Goal: Task Accomplishment & Management: Manage account settings

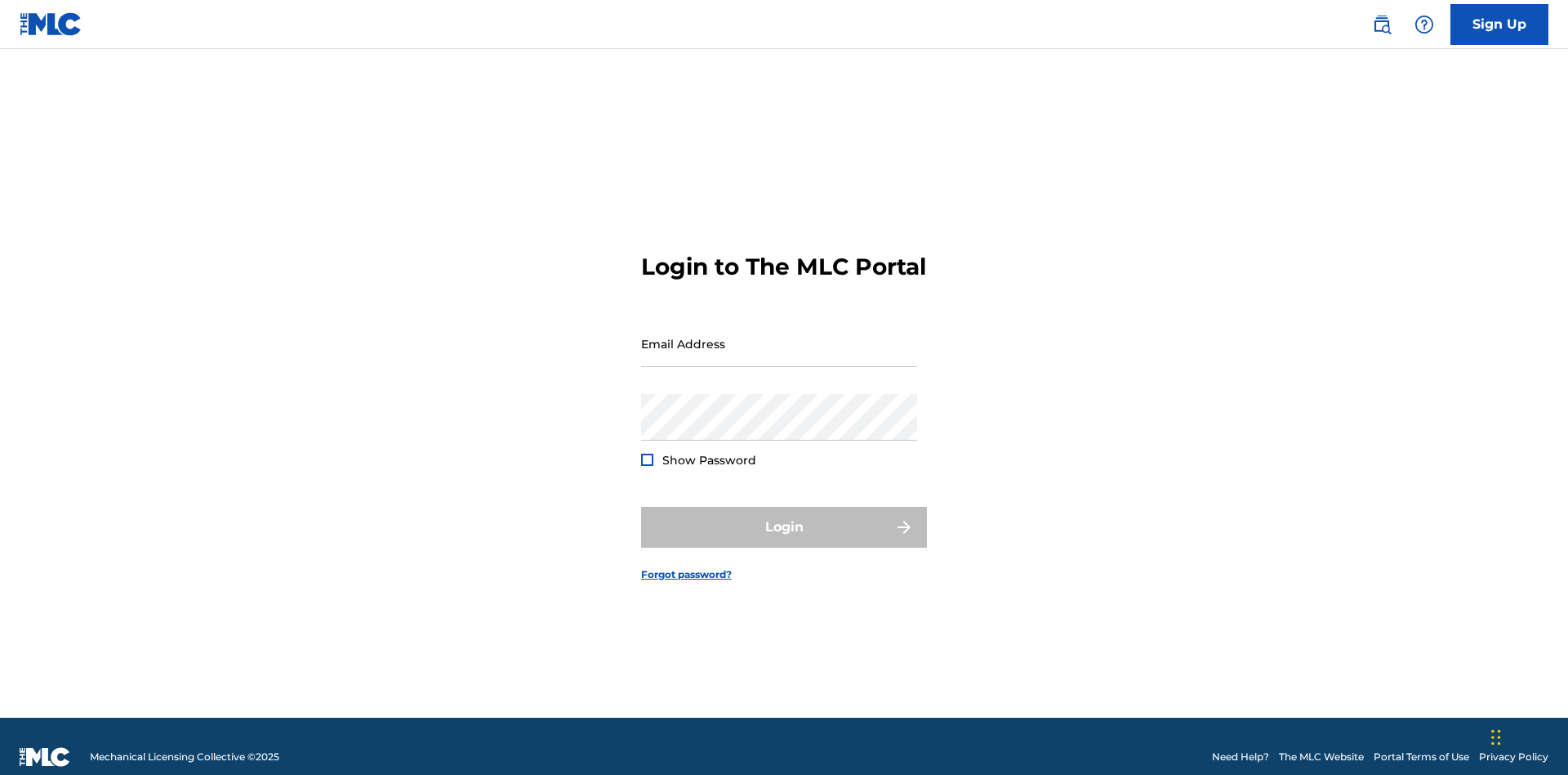
scroll to position [21, 0]
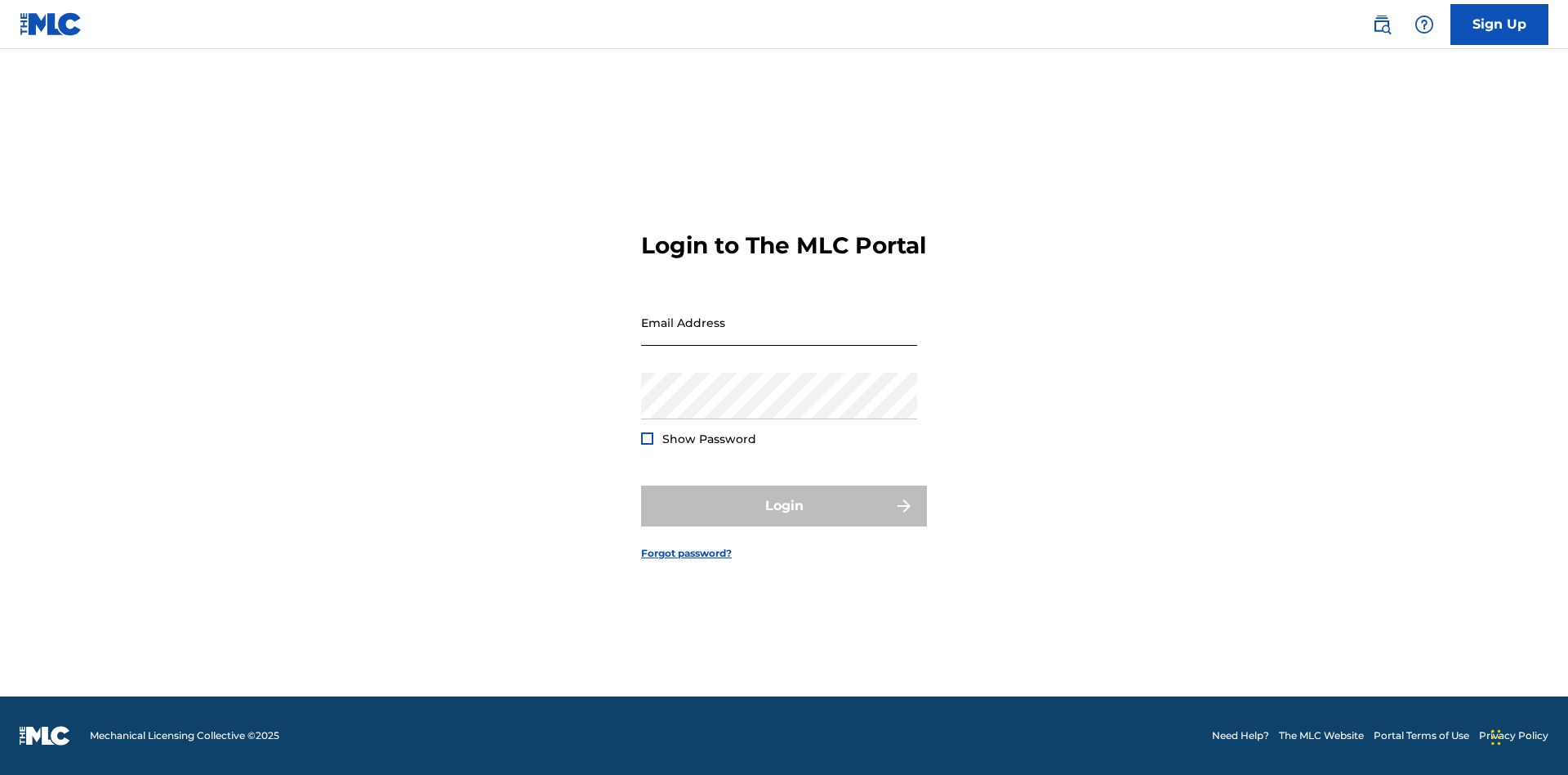
click at [779, 336] on input "Email Address" at bounding box center [779, 322] width 276 height 47
type input "[EMAIL_ADDRESS][DOMAIN_NAME]"
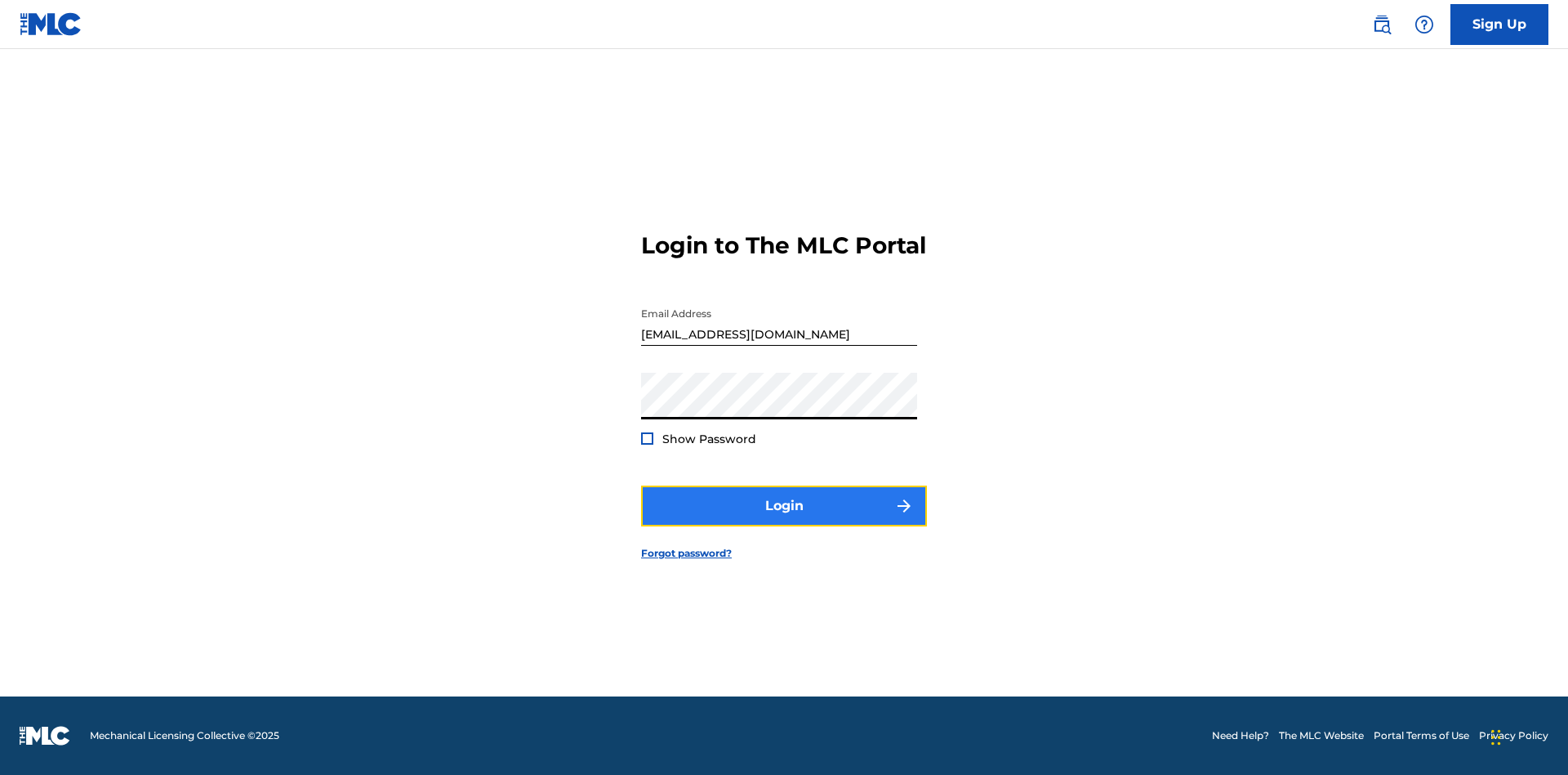
click at [784, 520] on button "Login" at bounding box center [784, 506] width 286 height 41
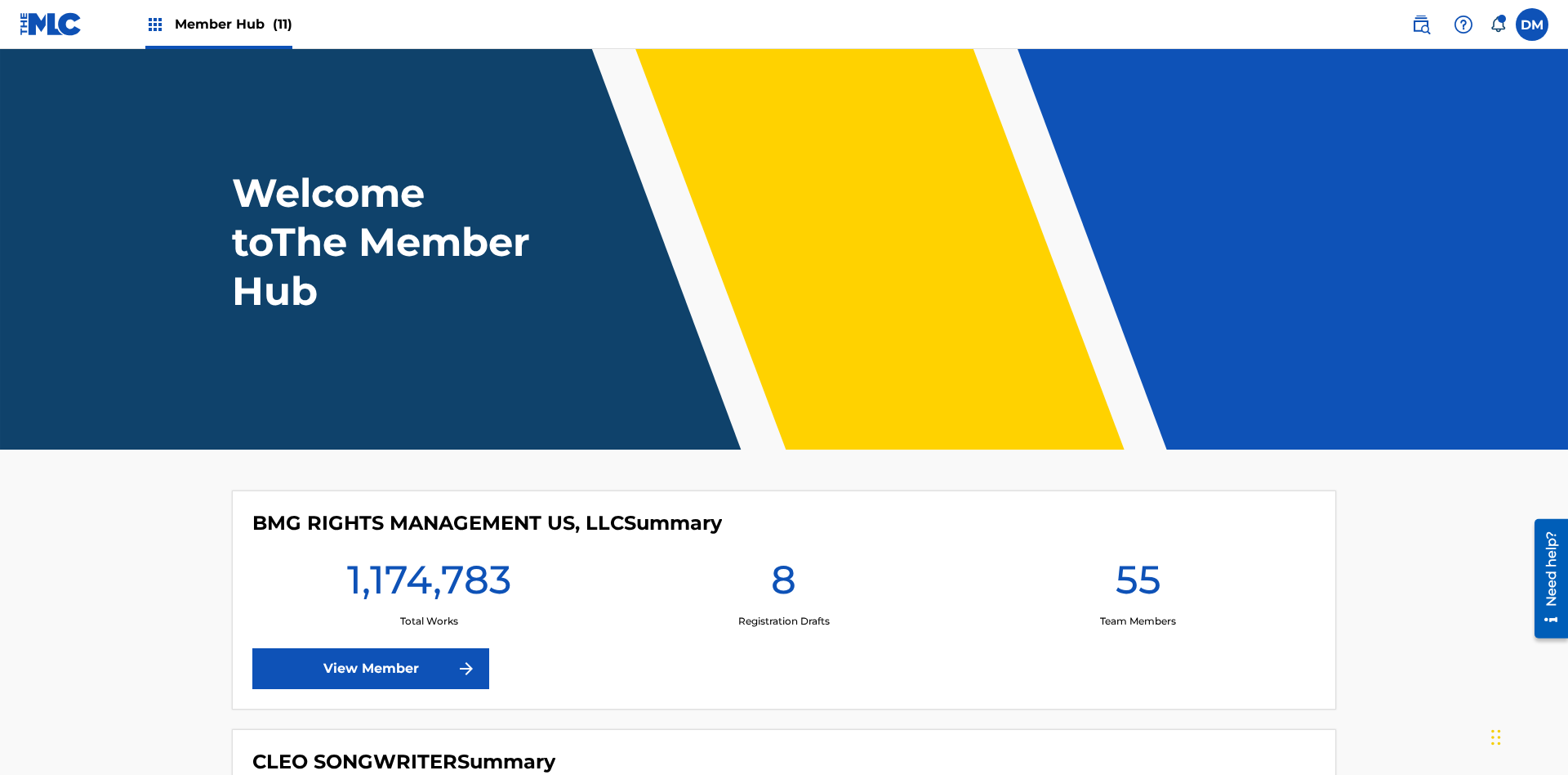
click at [233, 23] on span "Member Hub (11)" at bounding box center [233, 23] width 117 height 19
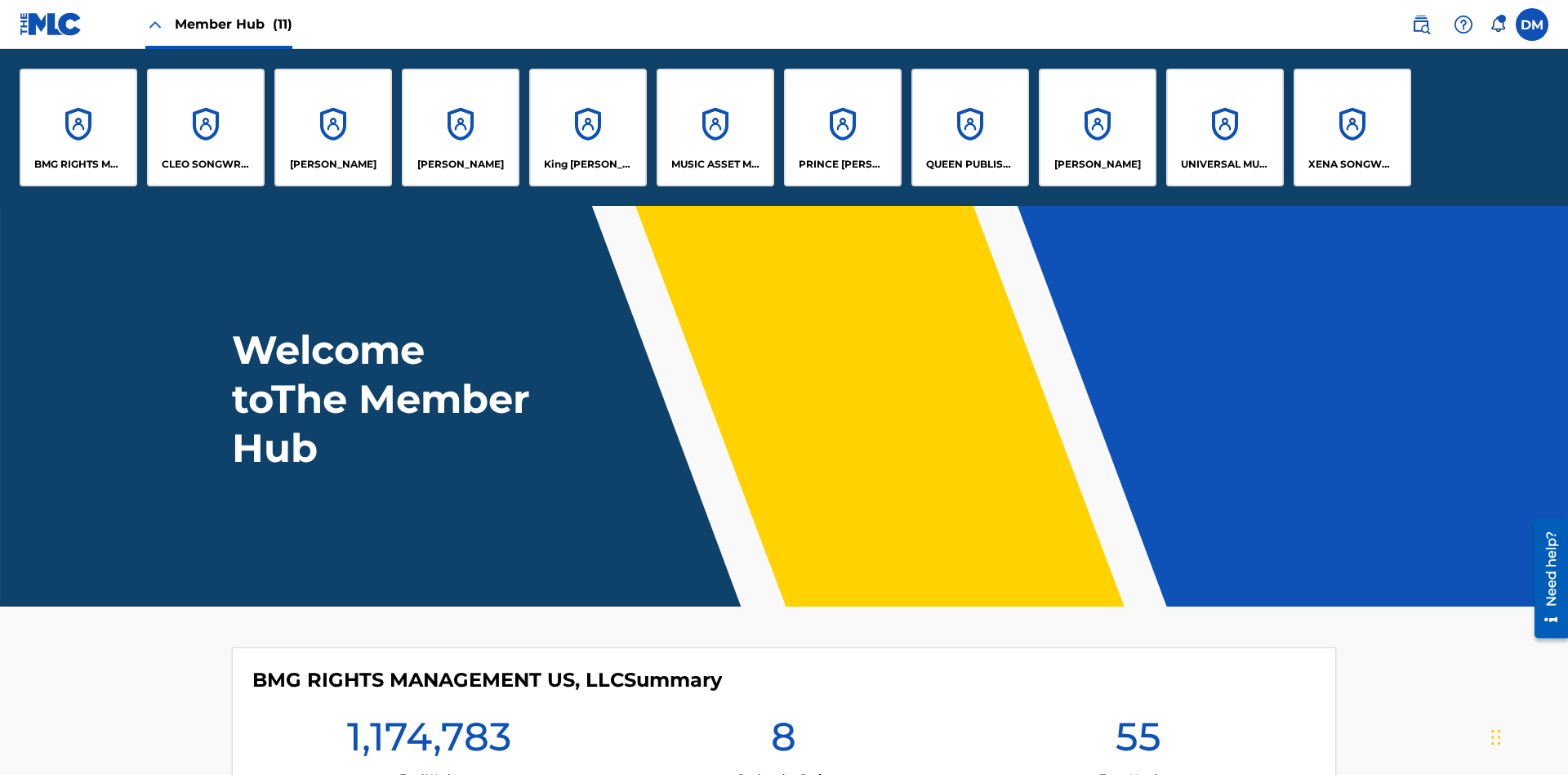
scroll to position [59, 0]
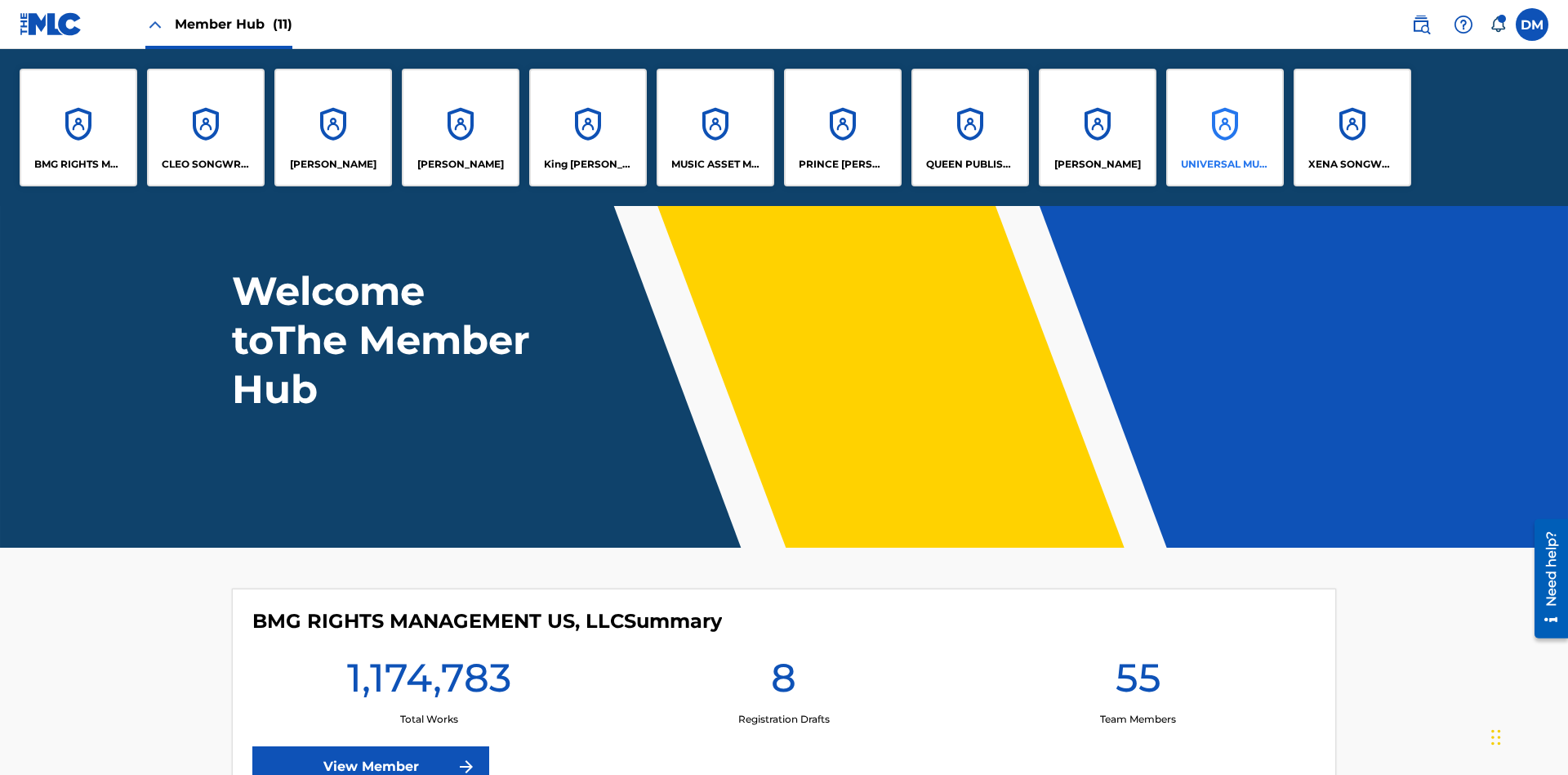
click at [1225, 165] on p "UNIVERSAL MUSIC PUB GROUP" at bounding box center [1225, 164] width 89 height 14
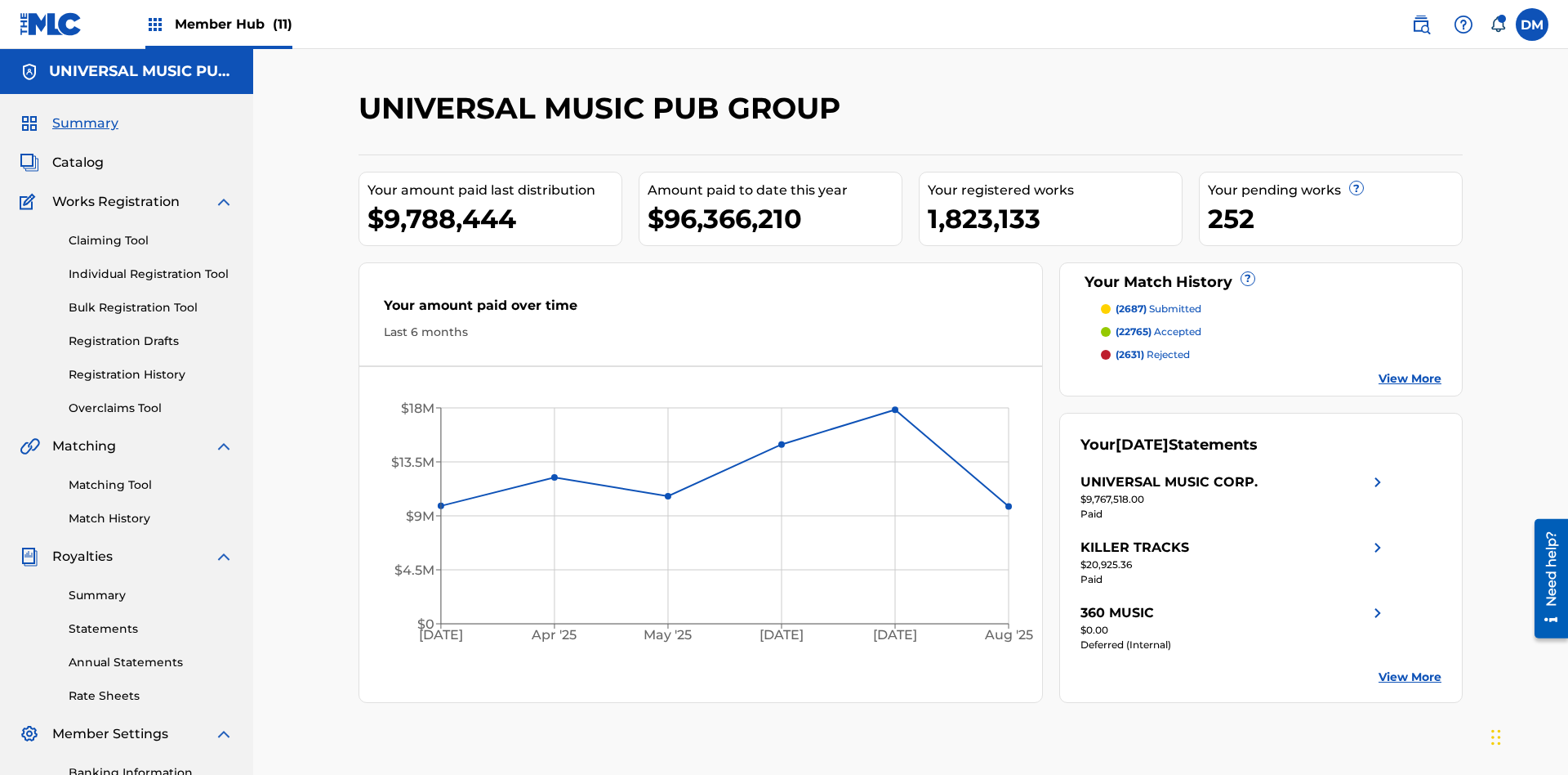
scroll to position [239, 0]
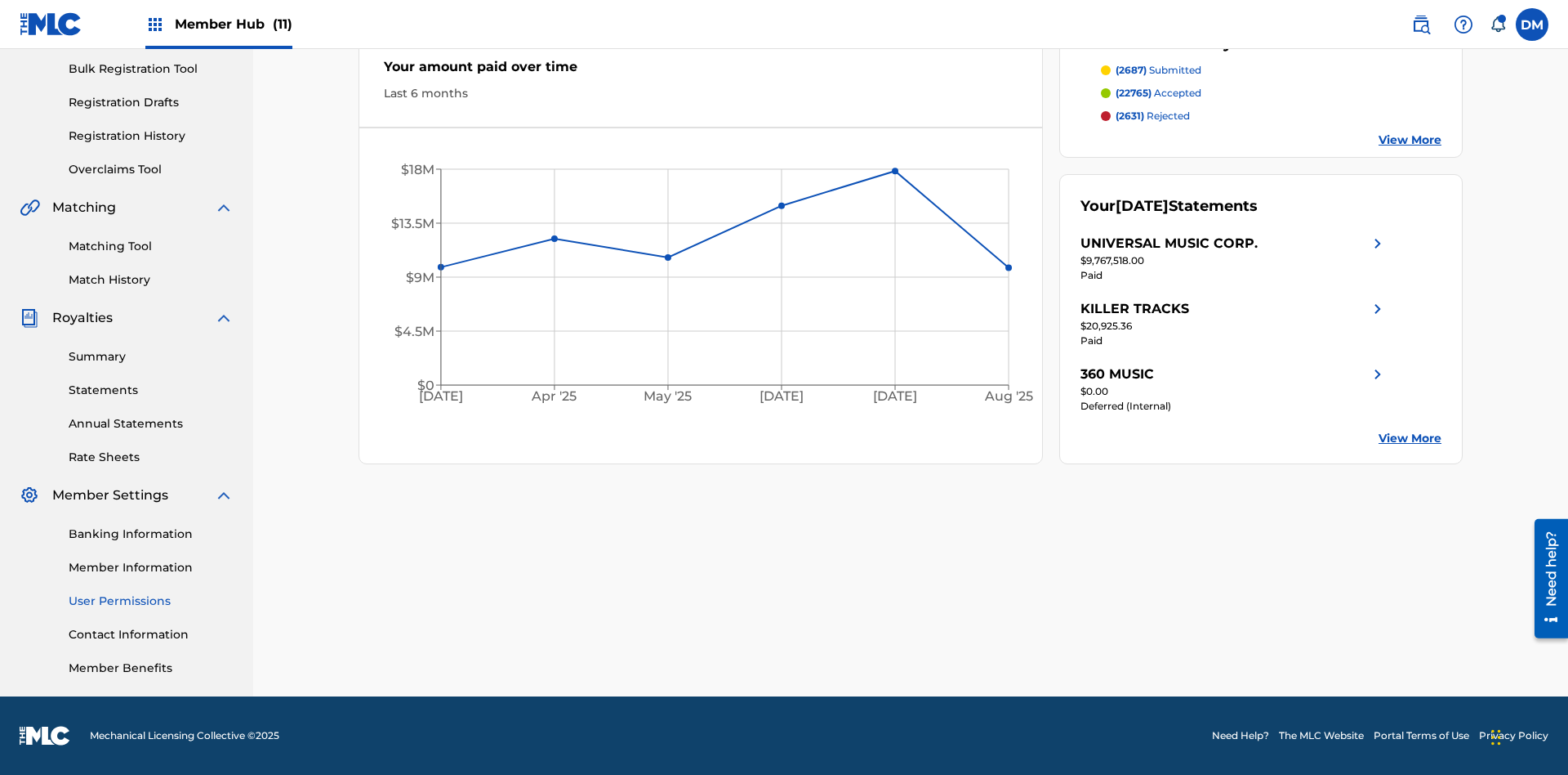
click at [151, 600] on link "User Permissions" at bounding box center [151, 600] width 165 height 17
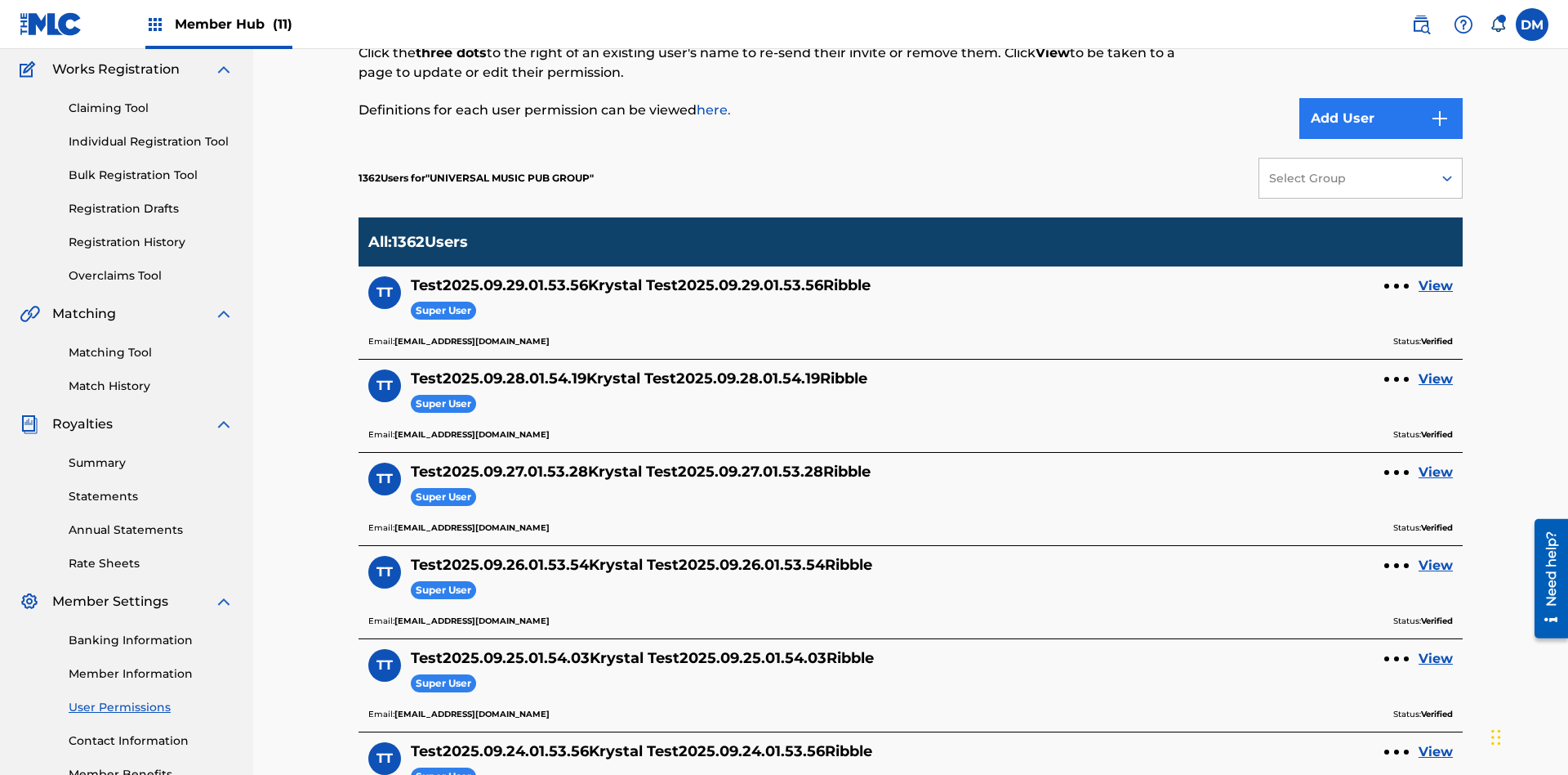
click at [1381, 118] on button "Add User" at bounding box center [1381, 119] width 164 height 41
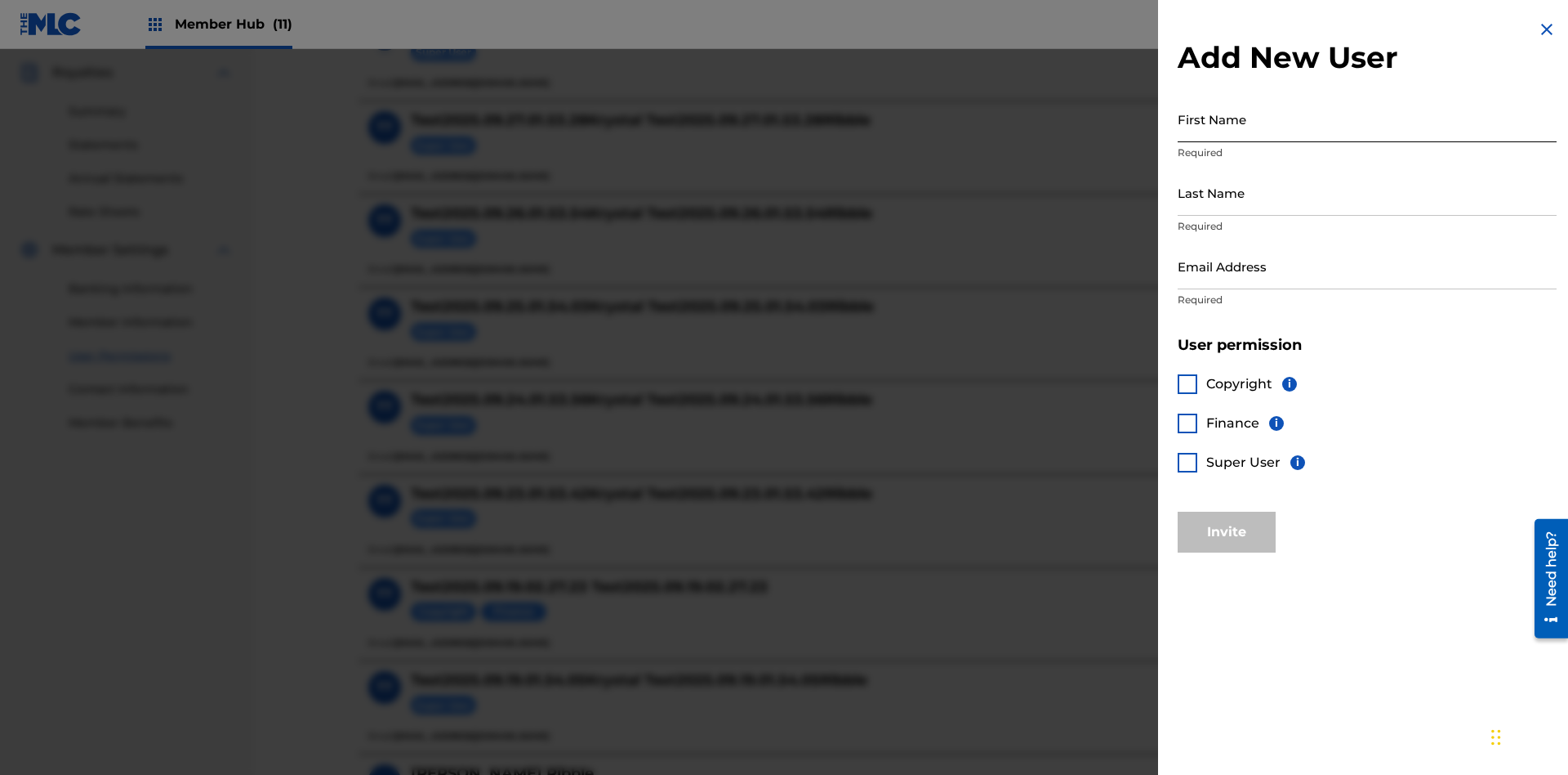
click at [1367, 118] on input "First Name" at bounding box center [1368, 119] width 379 height 47
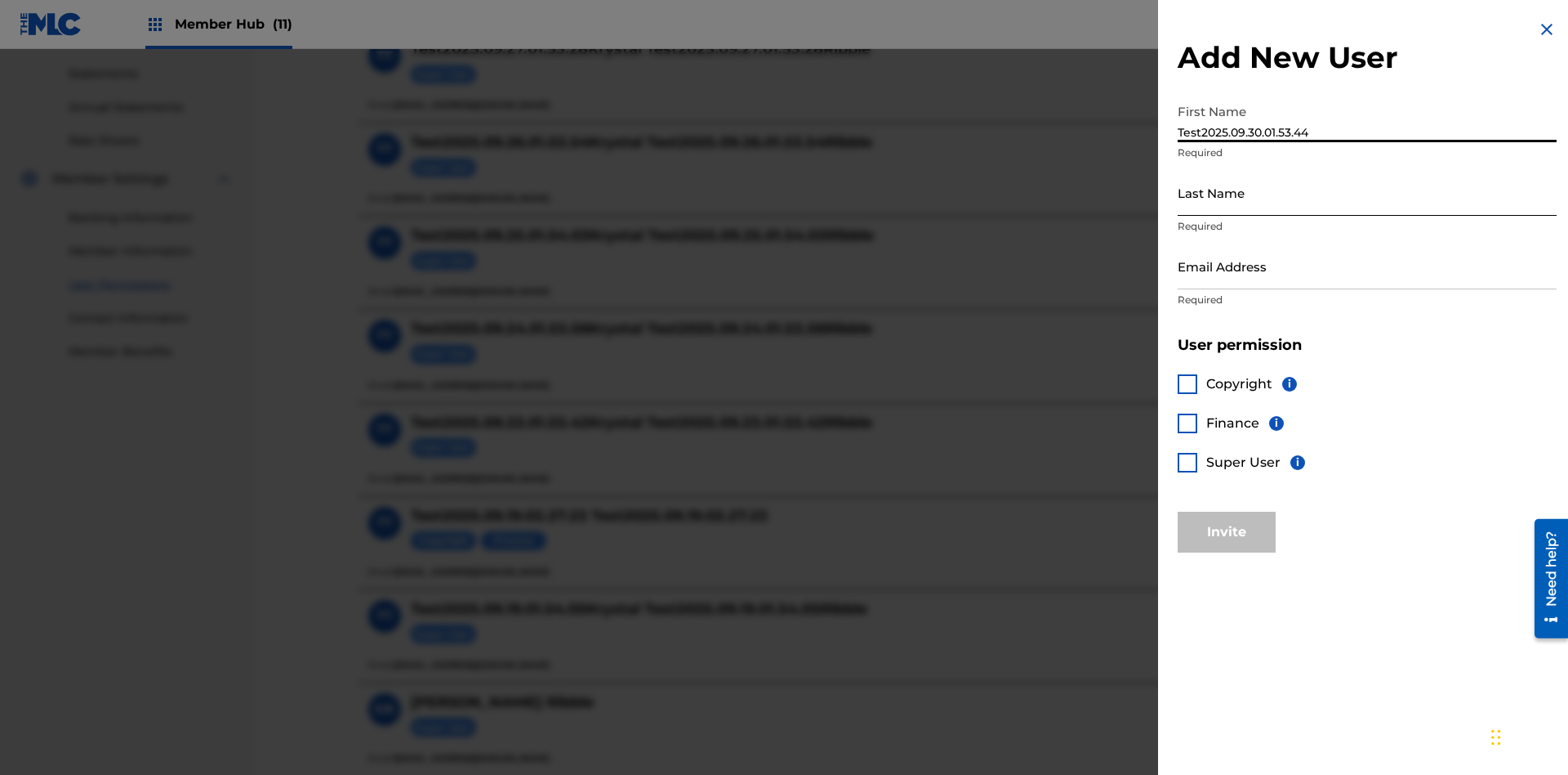
type input "Test2025.09.30.01.53.44"
click at [1367, 192] on input "Last Name" at bounding box center [1368, 192] width 379 height 47
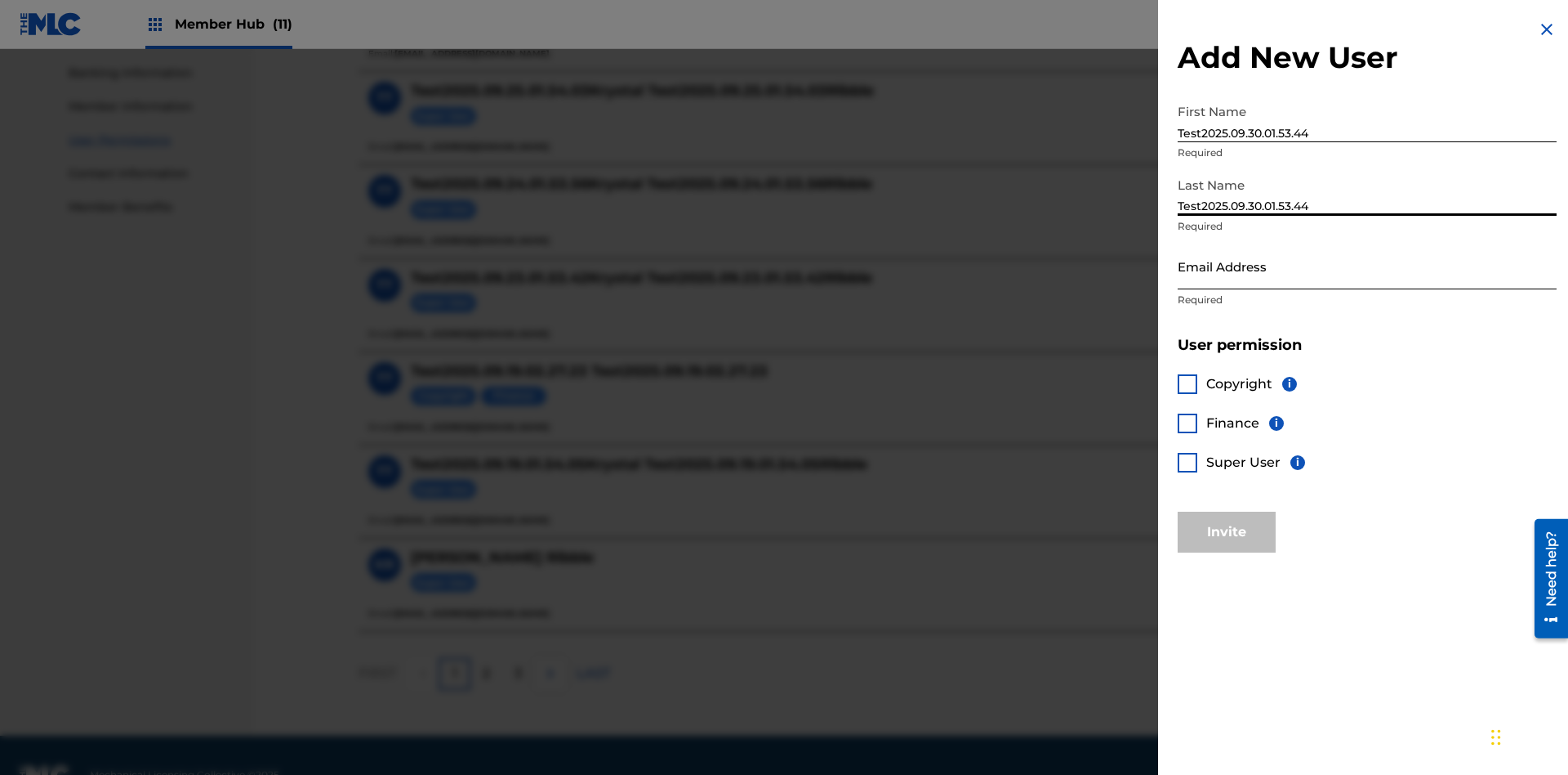
type input "Test2025.09.30.01.53.44"
click at [1367, 266] on input "Email Address" at bounding box center [1368, 266] width 379 height 47
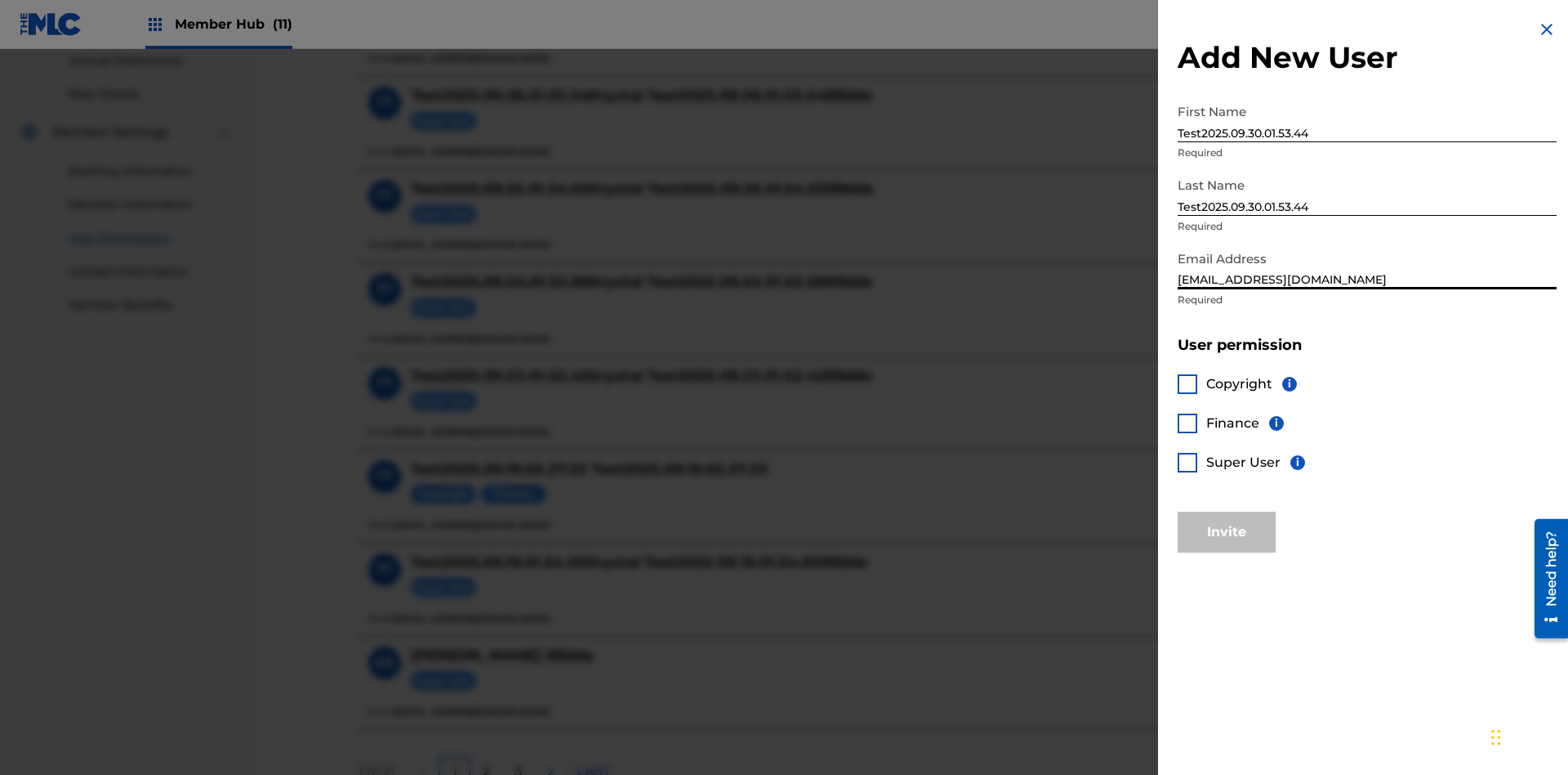
scroll to position [738, 0]
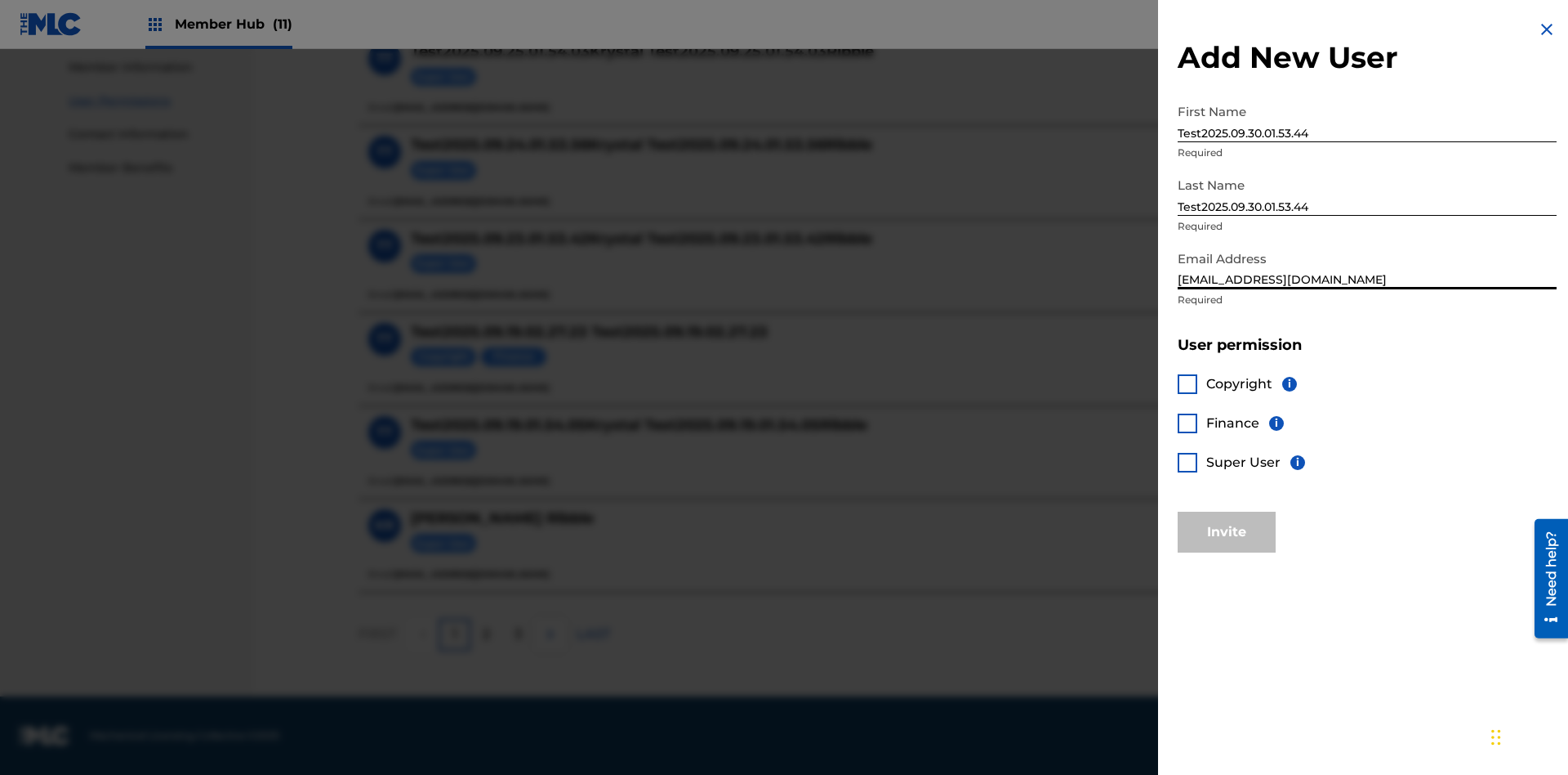
type input "[EMAIL_ADDRESS][DOMAIN_NAME]"
click at [1188, 462] on div at bounding box center [1188, 463] width 20 height 20
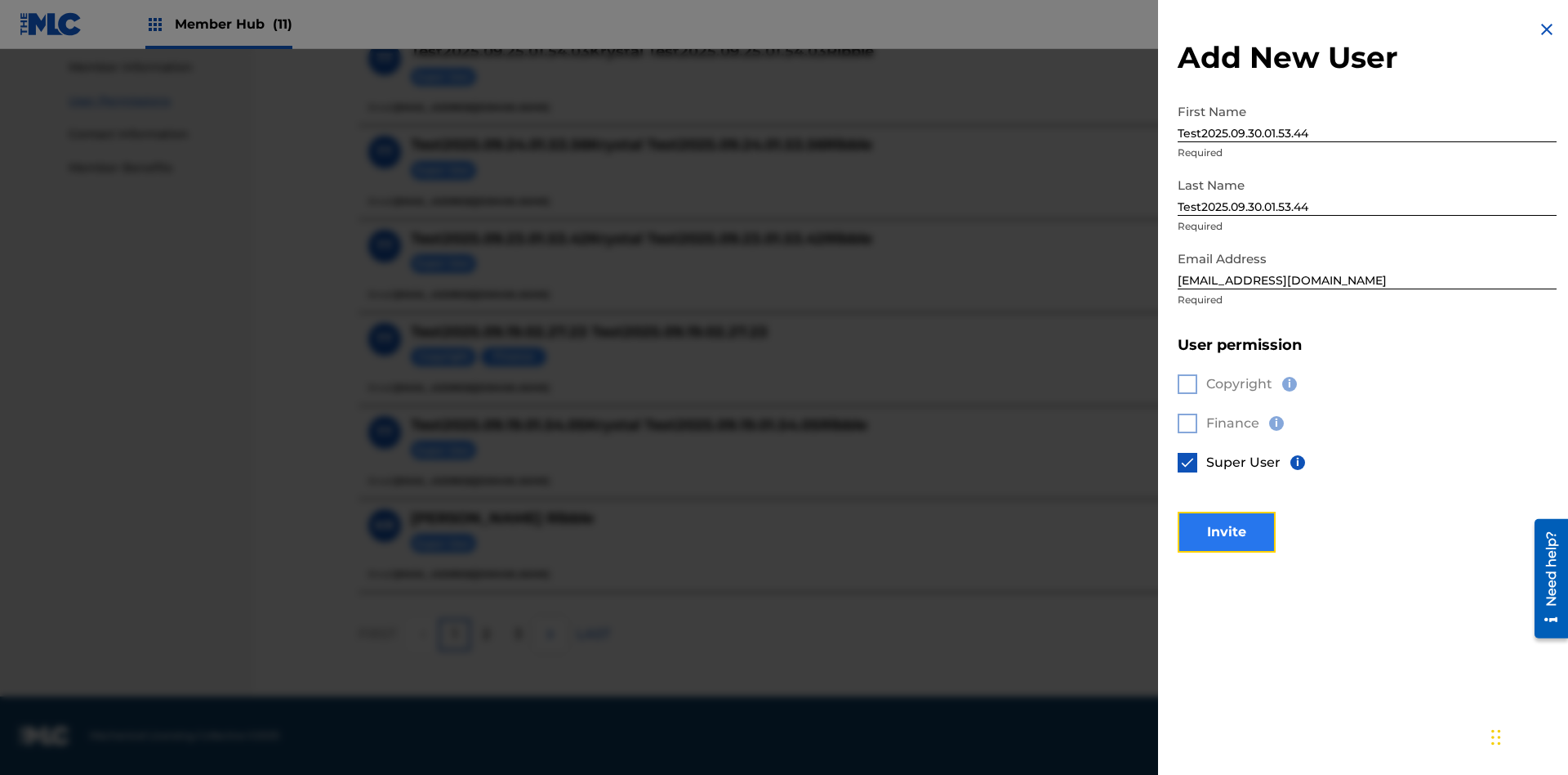
click at [1226, 531] on button "Invite" at bounding box center [1227, 532] width 98 height 41
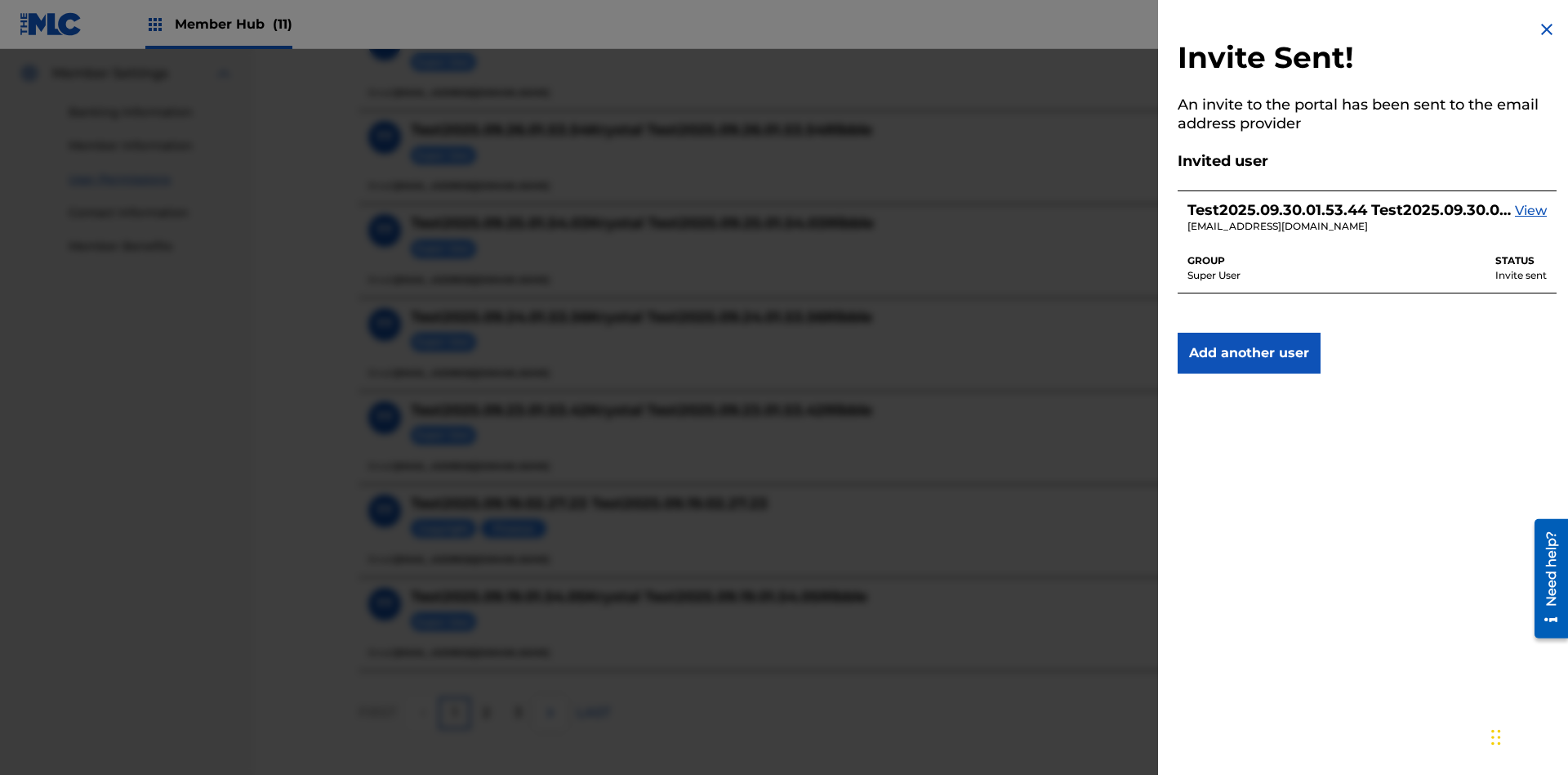
click at [1547, 30] on img at bounding box center [1547, 30] width 20 height 20
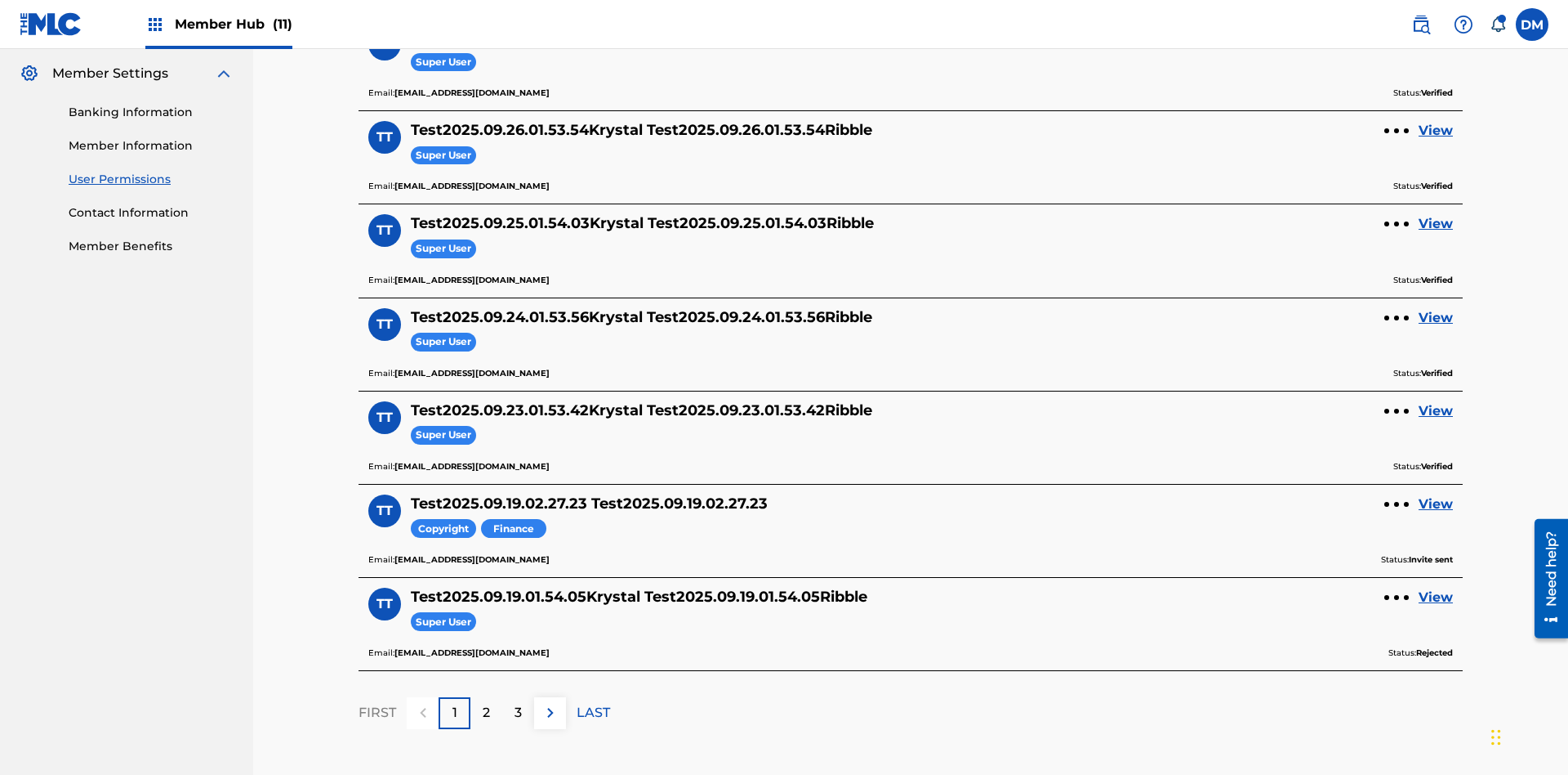
scroll to position [569, 0]
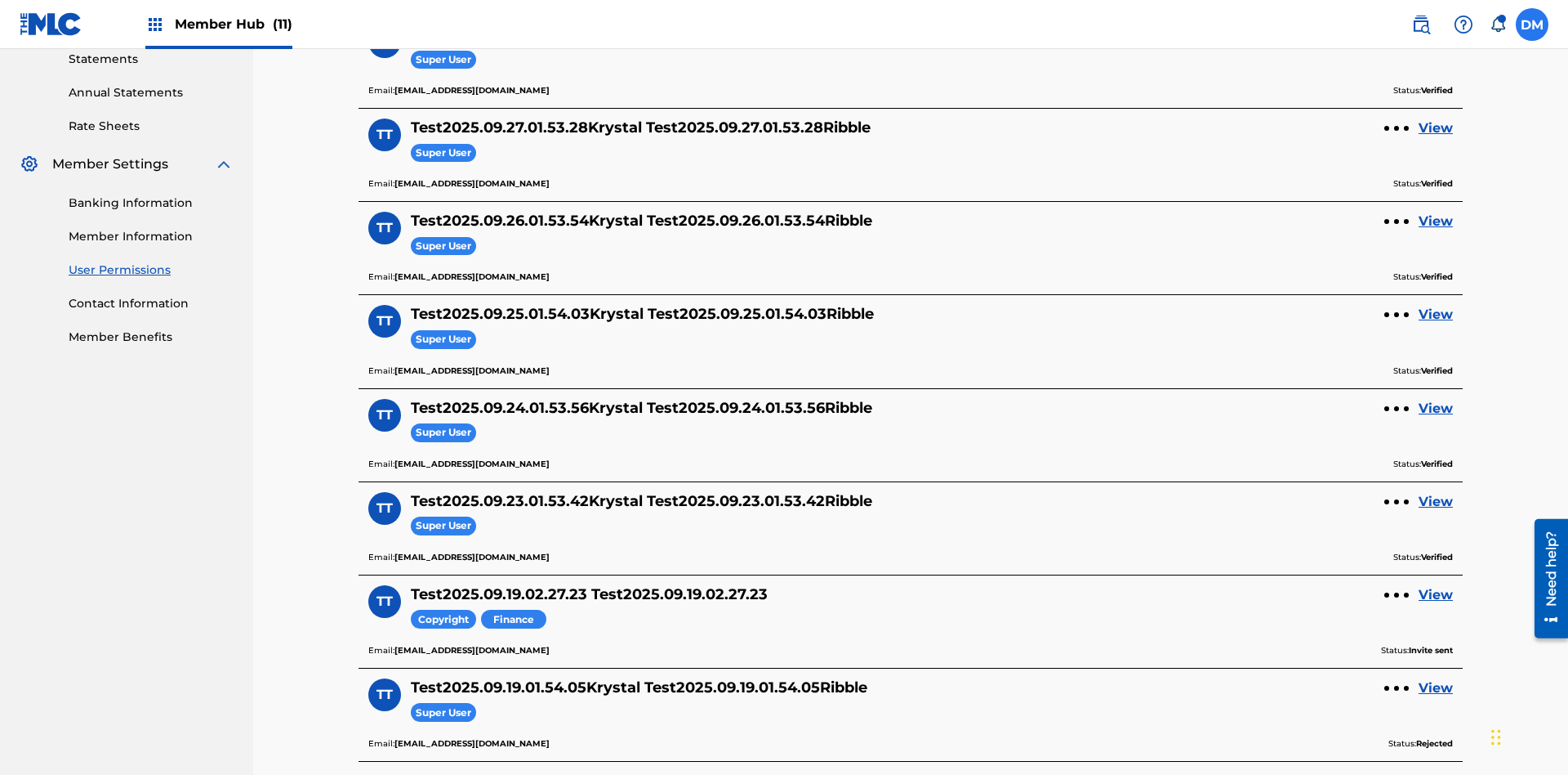
click at [1532, 23] on label at bounding box center [1532, 24] width 33 height 33
click at [1532, 24] on input "[PERSON_NAME] [PERSON_NAME] [PERSON_NAME][EMAIL_ADDRESS][DOMAIN_NAME] Notificat…" at bounding box center [1532, 24] width 0 height 0
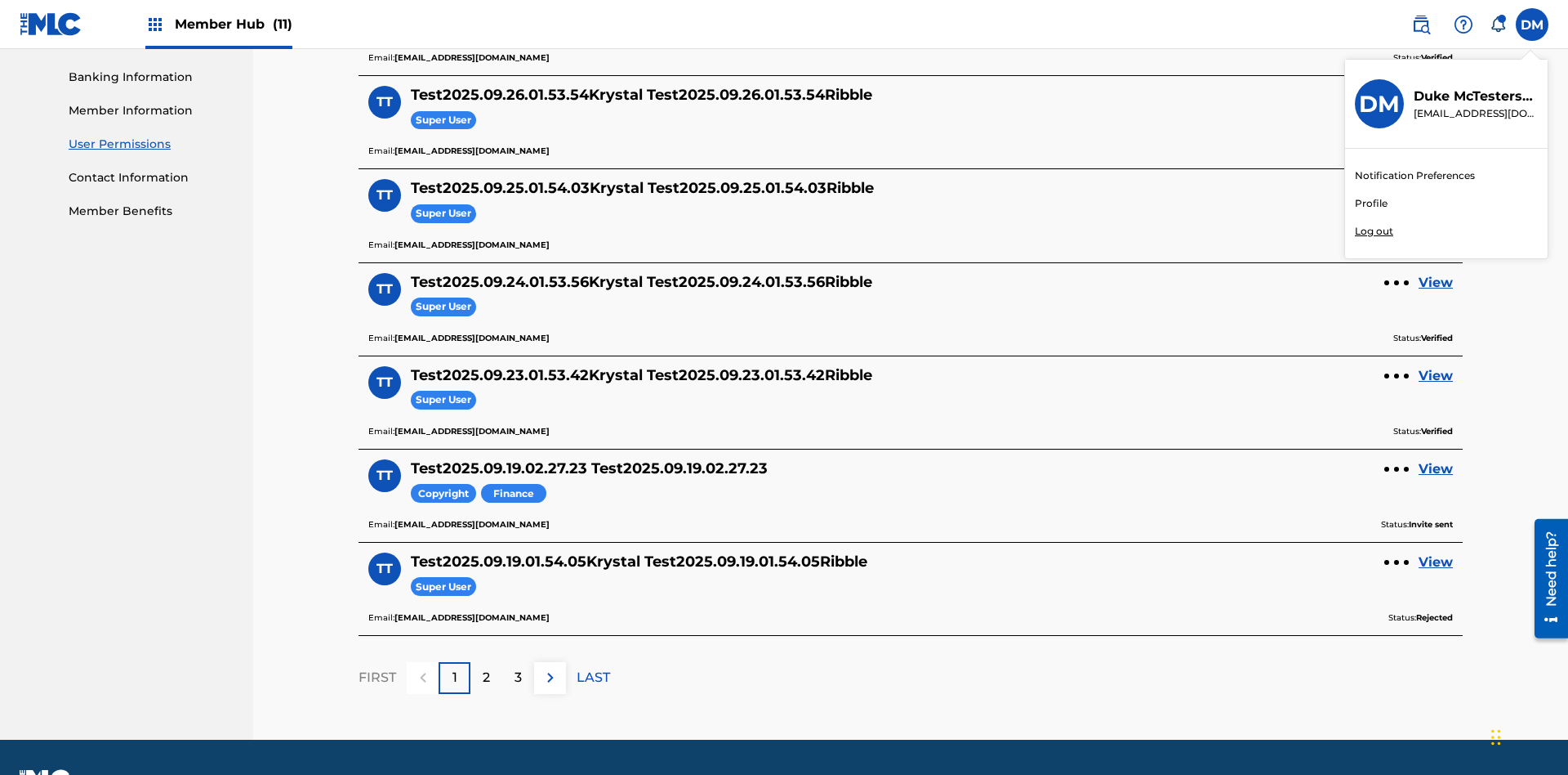
click at [1374, 231] on p "Log out" at bounding box center [1374, 231] width 38 height 14
click at [1532, 24] on input "[PERSON_NAME] [PERSON_NAME] [PERSON_NAME][EMAIL_ADDRESS][DOMAIN_NAME] Notificat…" at bounding box center [1532, 24] width 0 height 0
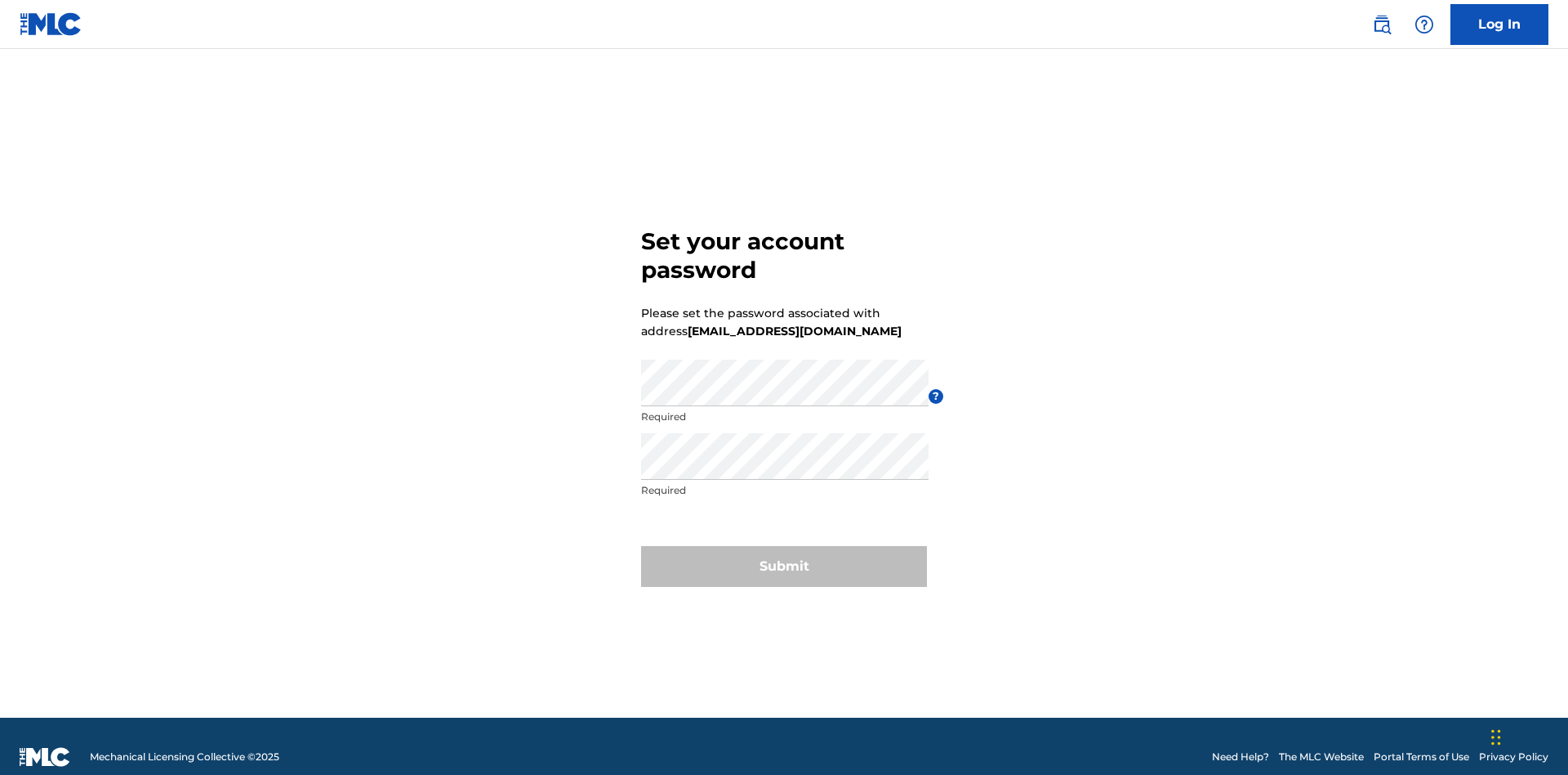
scroll to position [21, 0]
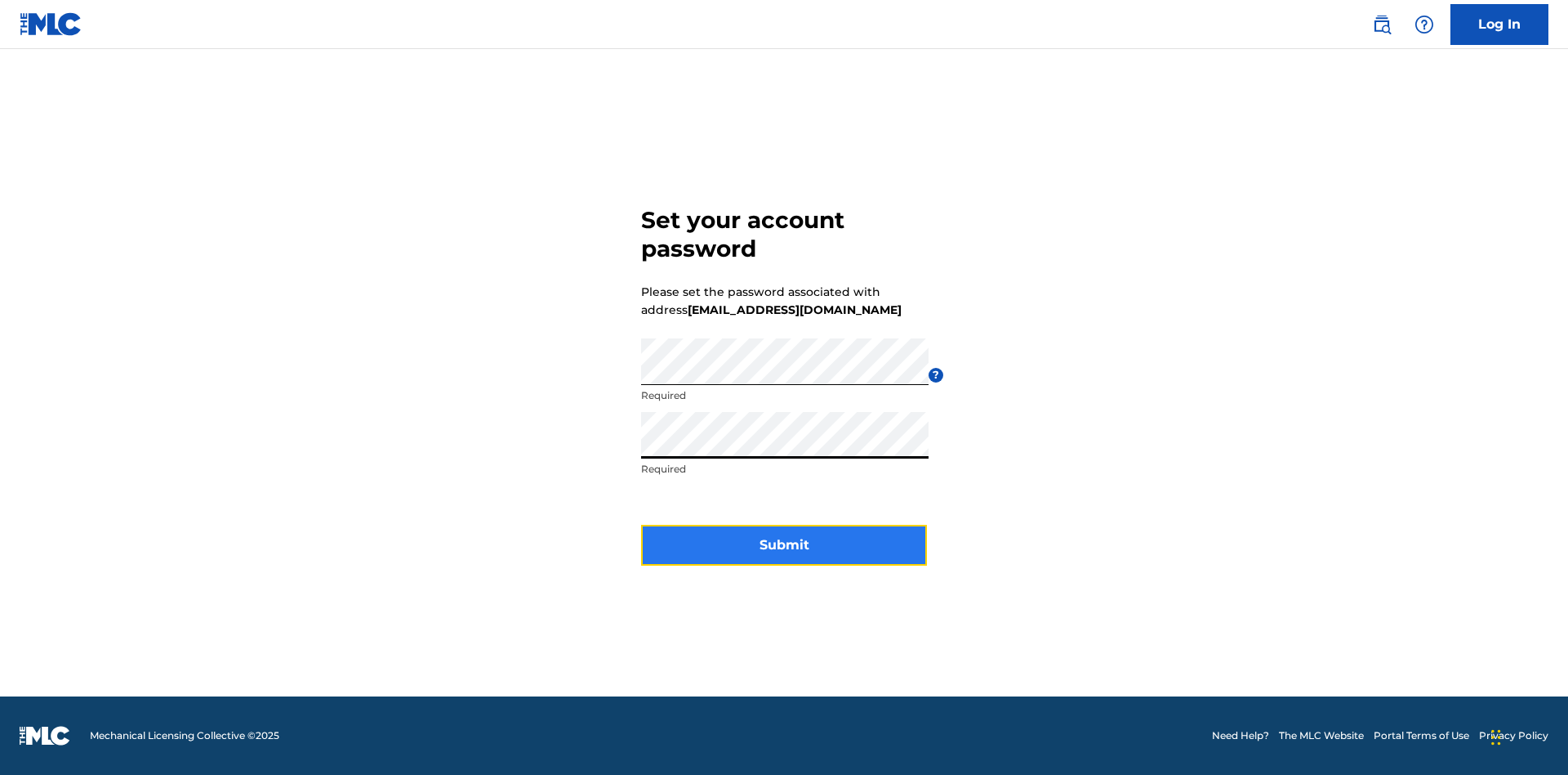
click at [784, 555] on button "Submit" at bounding box center [784, 545] width 286 height 41
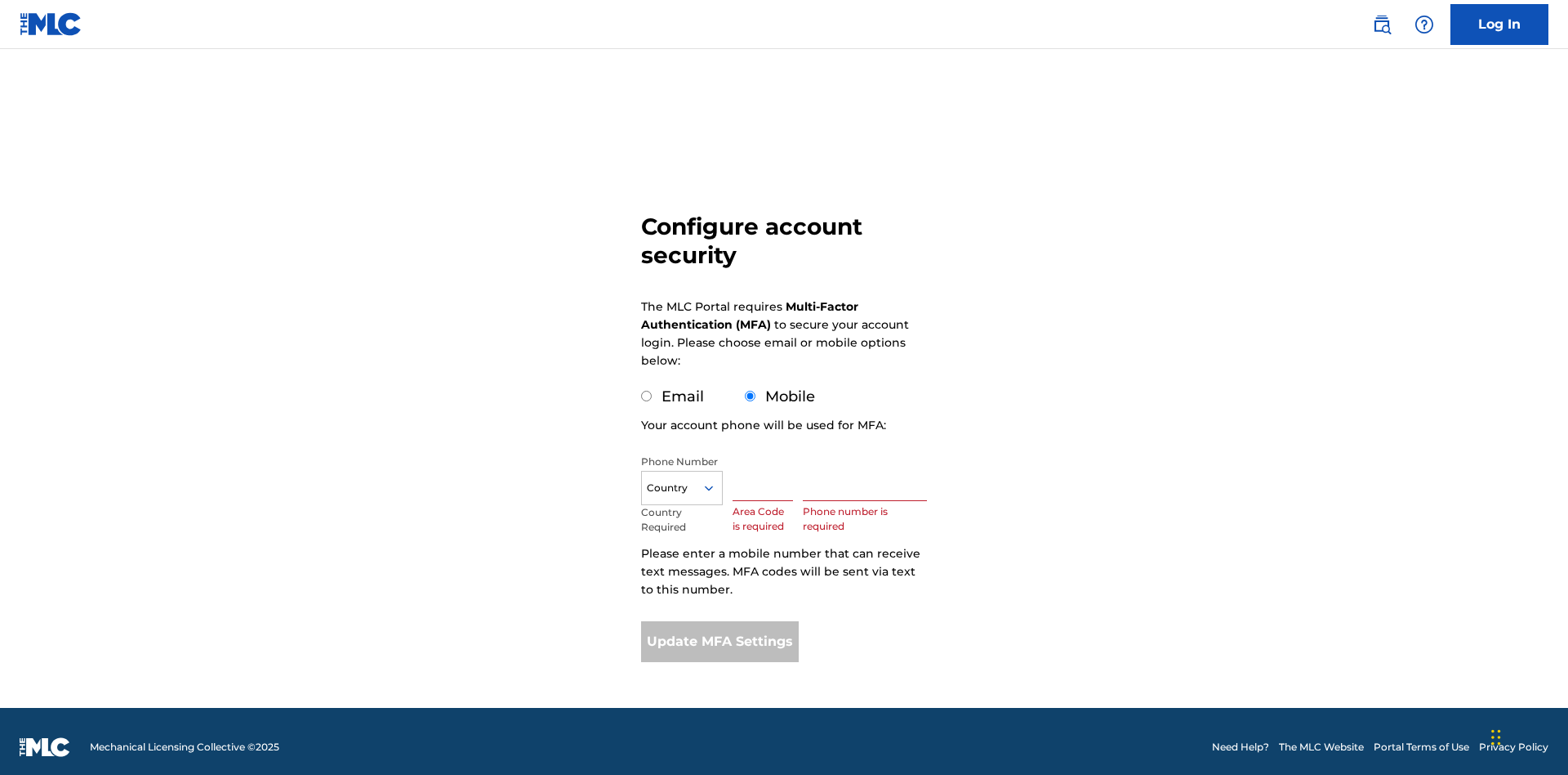
scroll to position [16, 0]
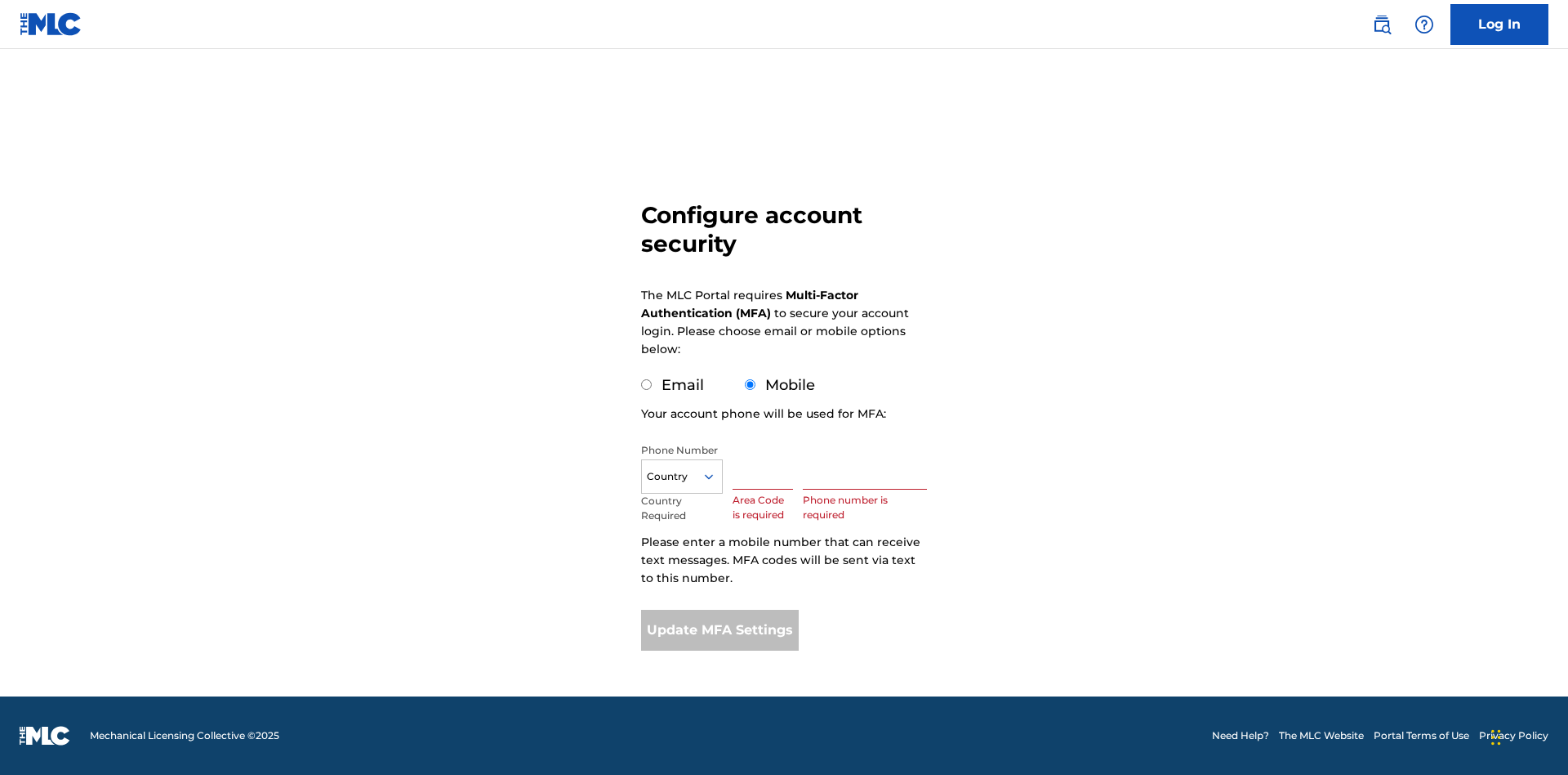
click at [750, 385] on input "Mobile" at bounding box center [750, 385] width 11 height 11
click at [716, 476] on icon at bounding box center [708, 476] width 14 height 14
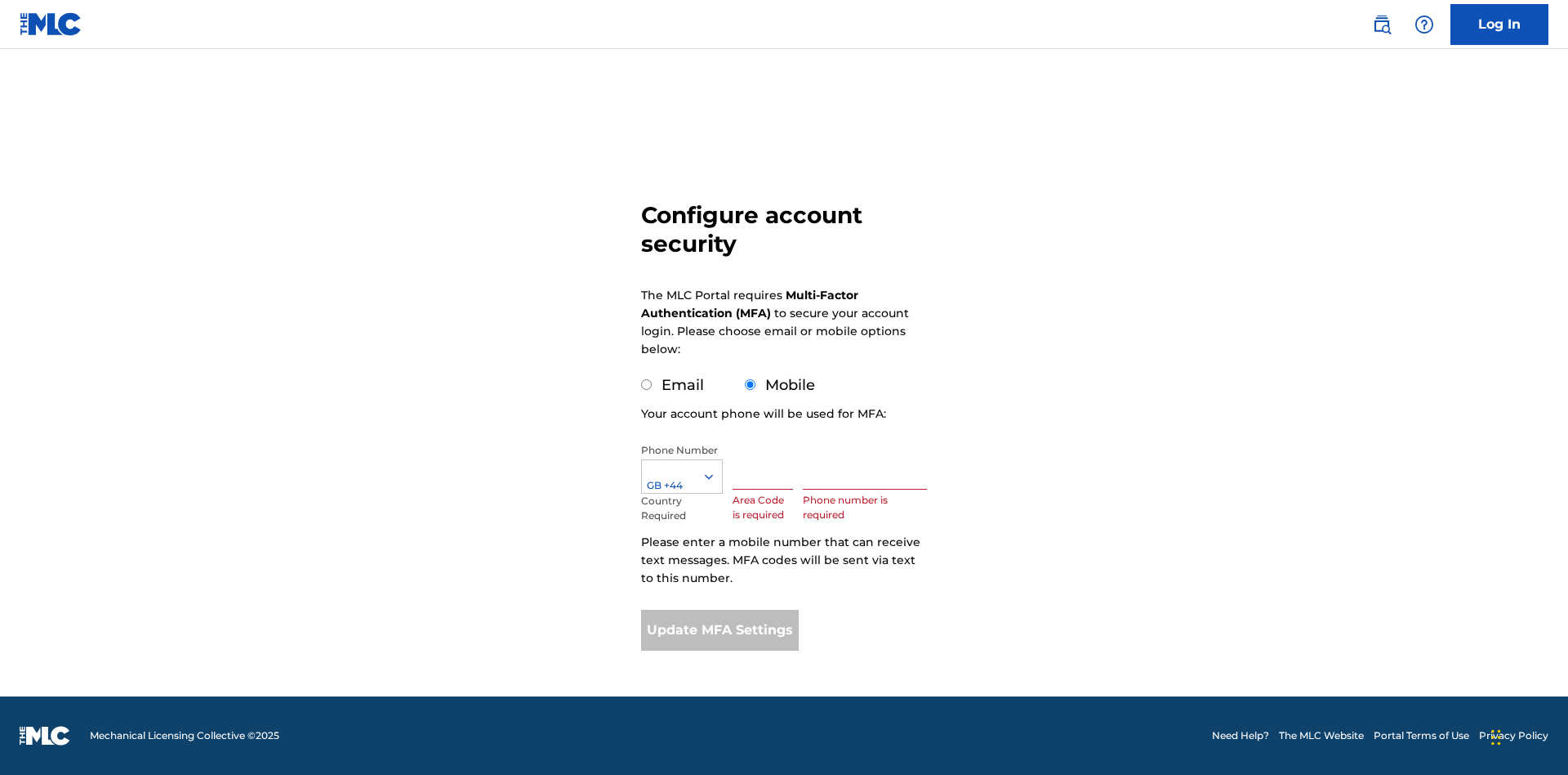
click at [766, 465] on input "text" at bounding box center [763, 466] width 61 height 47
type input "749"
click at [869, 465] on input "text" at bounding box center [864, 466] width 124 height 47
type input "2881350"
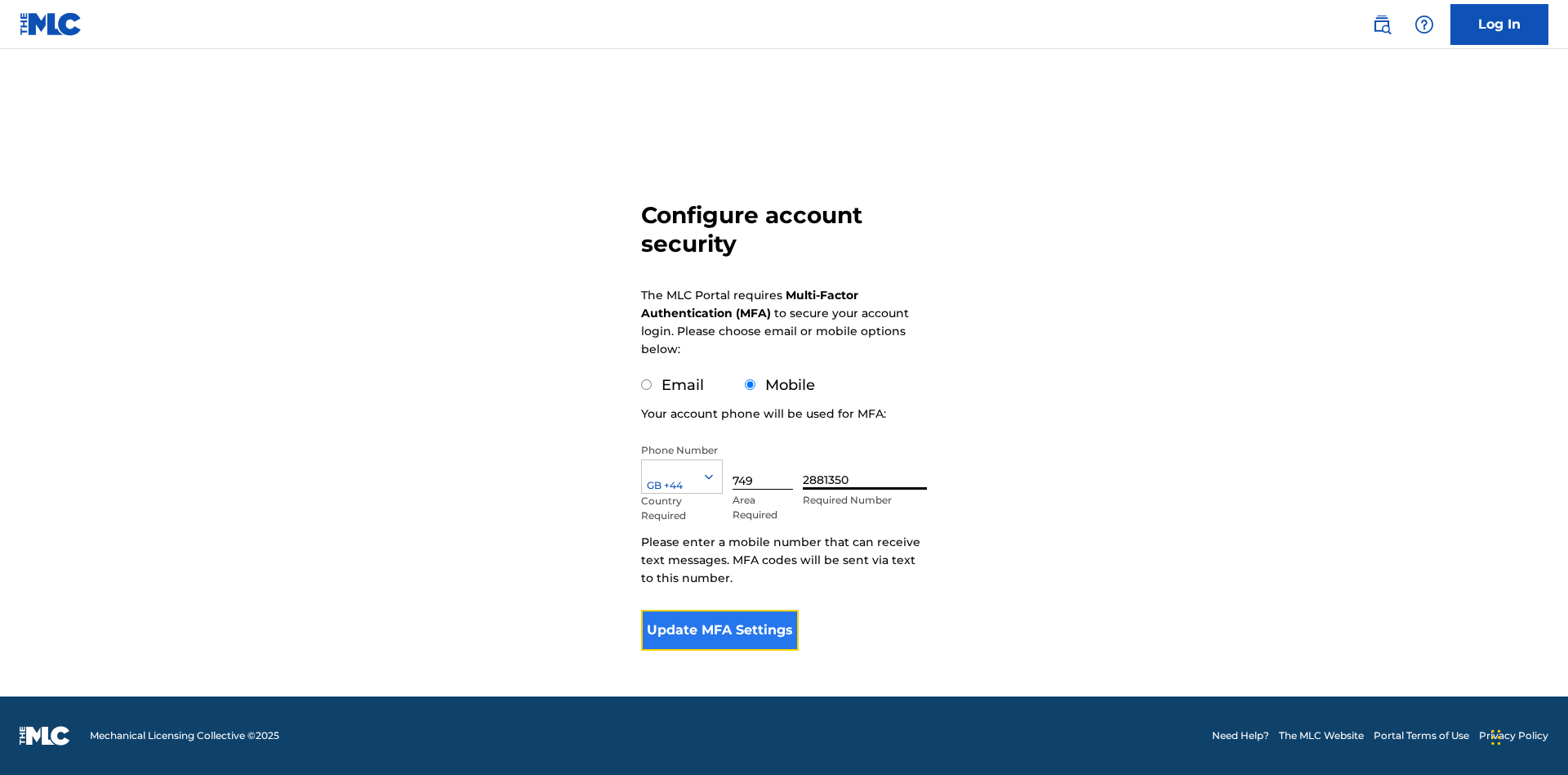
click at [719, 630] on button "Update MFA Settings" at bounding box center [720, 630] width 157 height 41
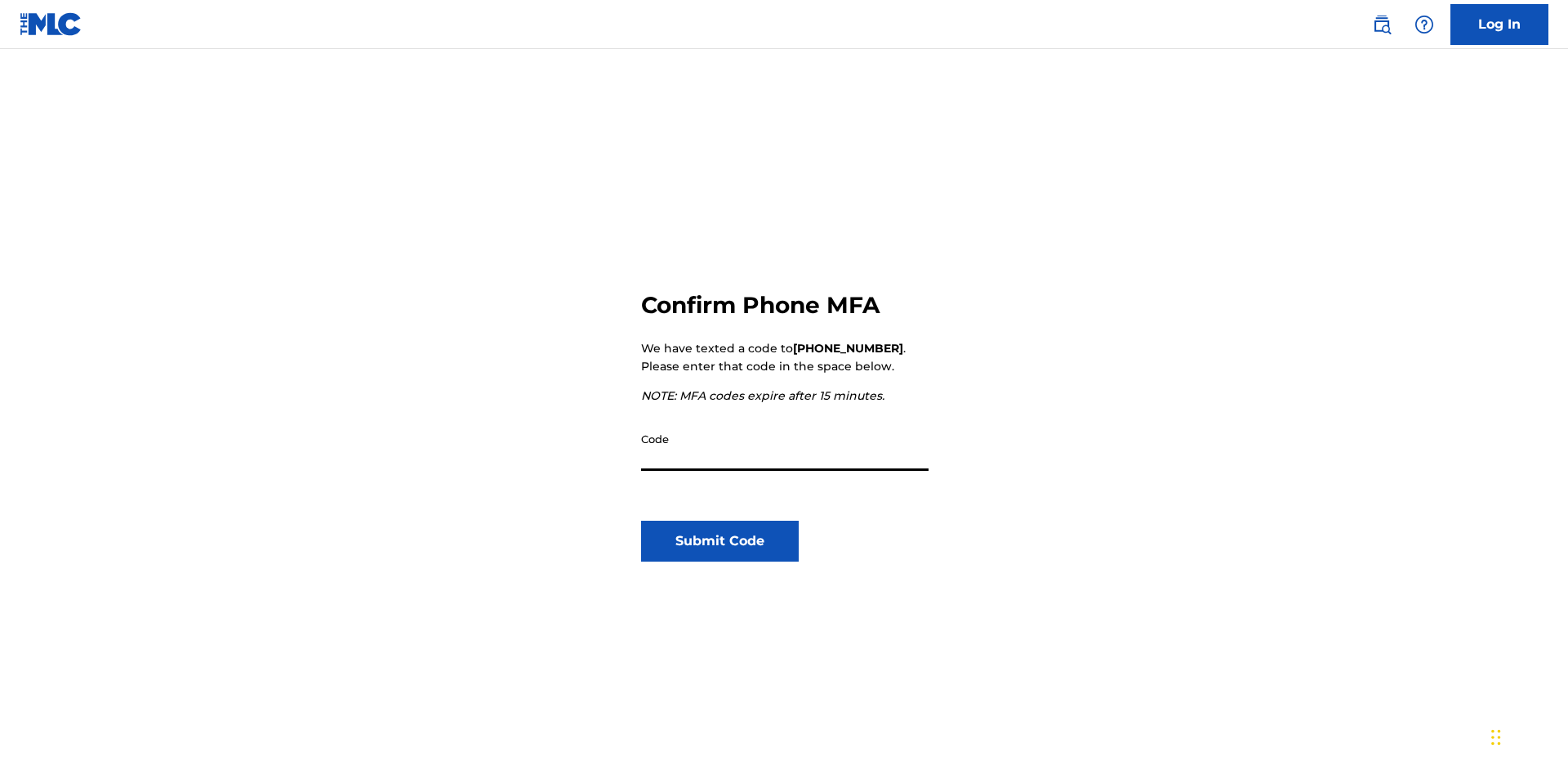
scroll to position [170, 0]
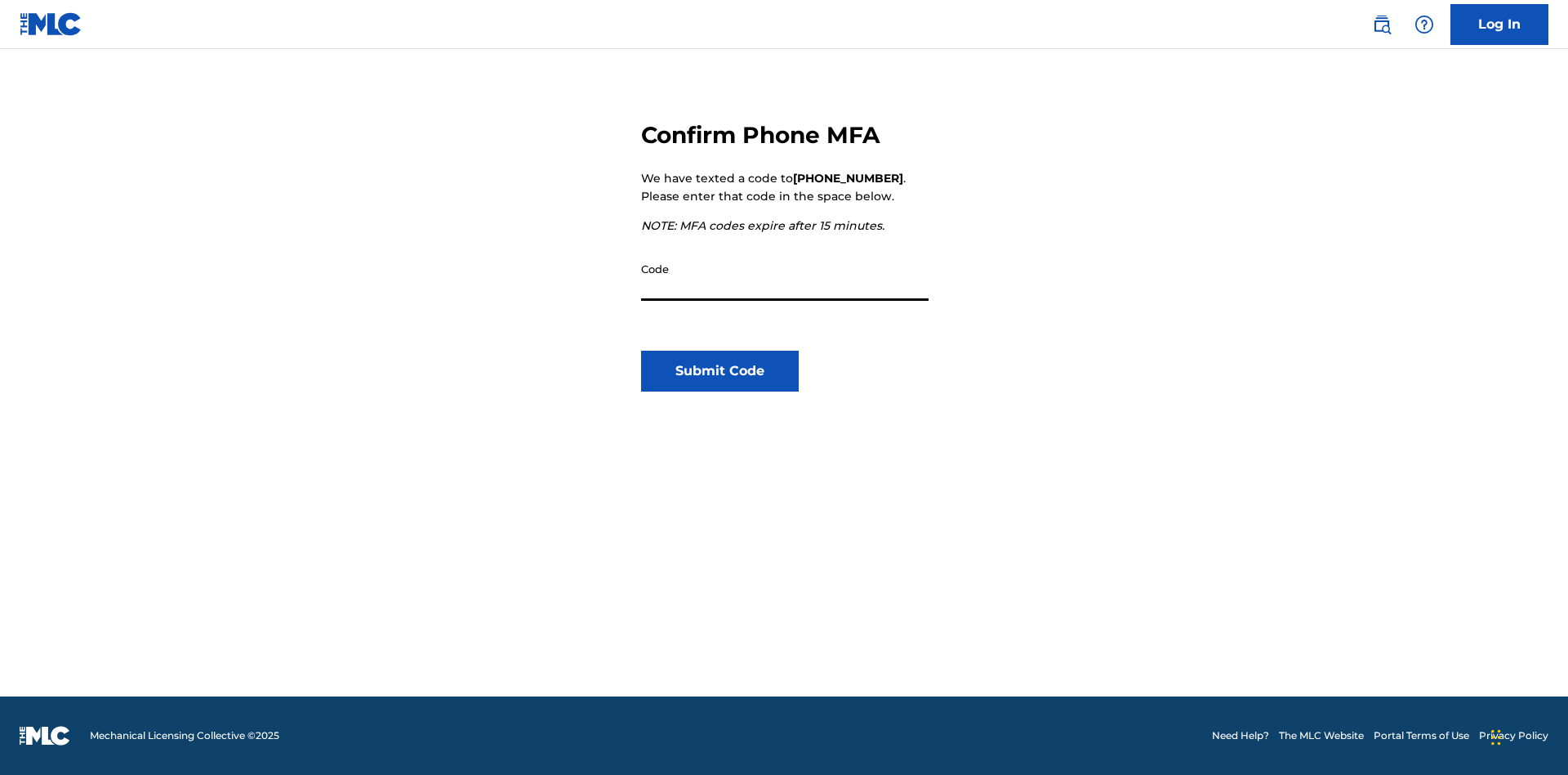
click at [784, 277] on input "Code" at bounding box center [784, 277] width 287 height 47
type input "703564"
click at [719, 371] on button "Submit Code" at bounding box center [720, 371] width 157 height 41
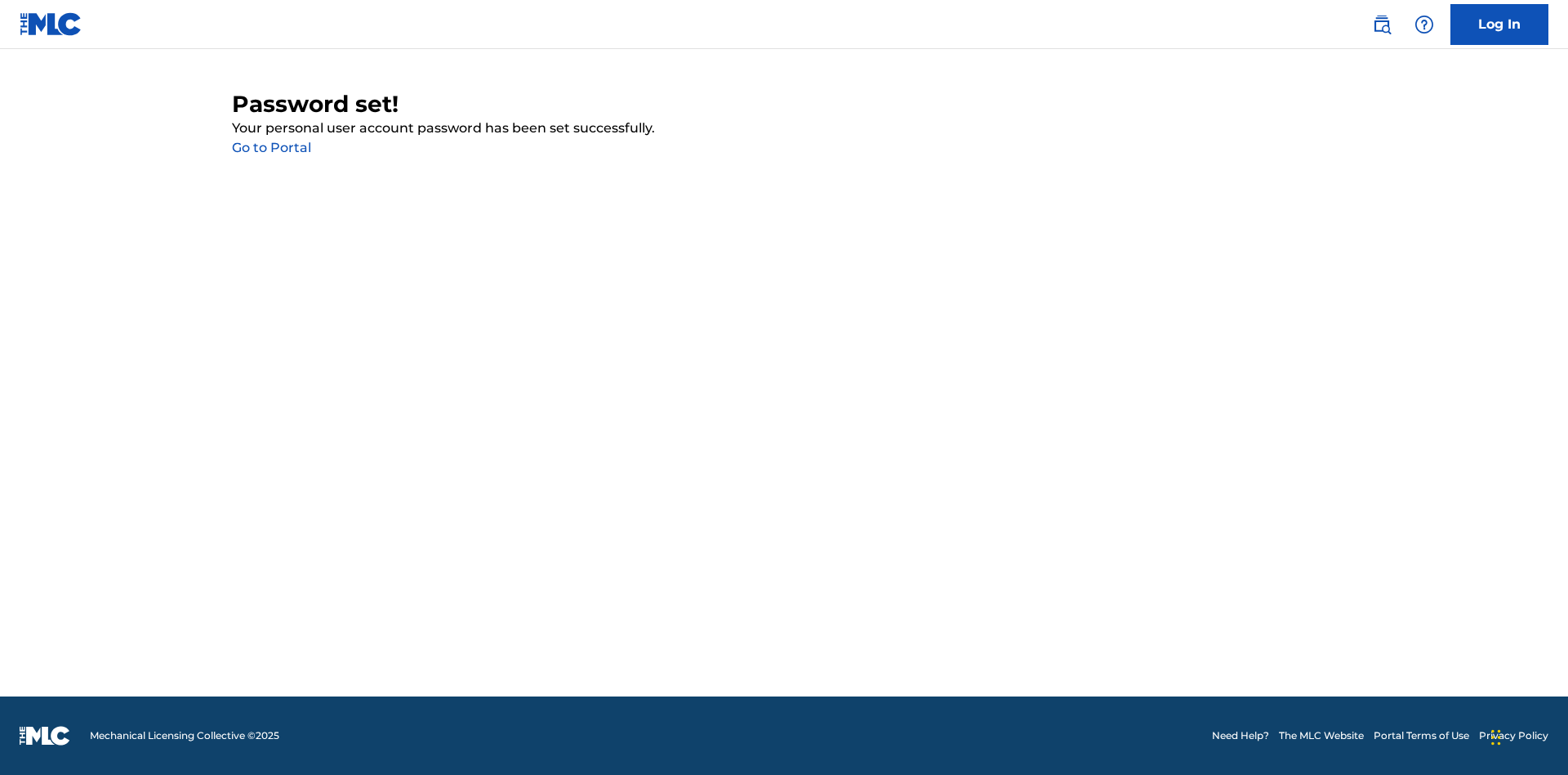
click at [271, 148] on link "Go to Portal" at bounding box center [271, 147] width 80 height 15
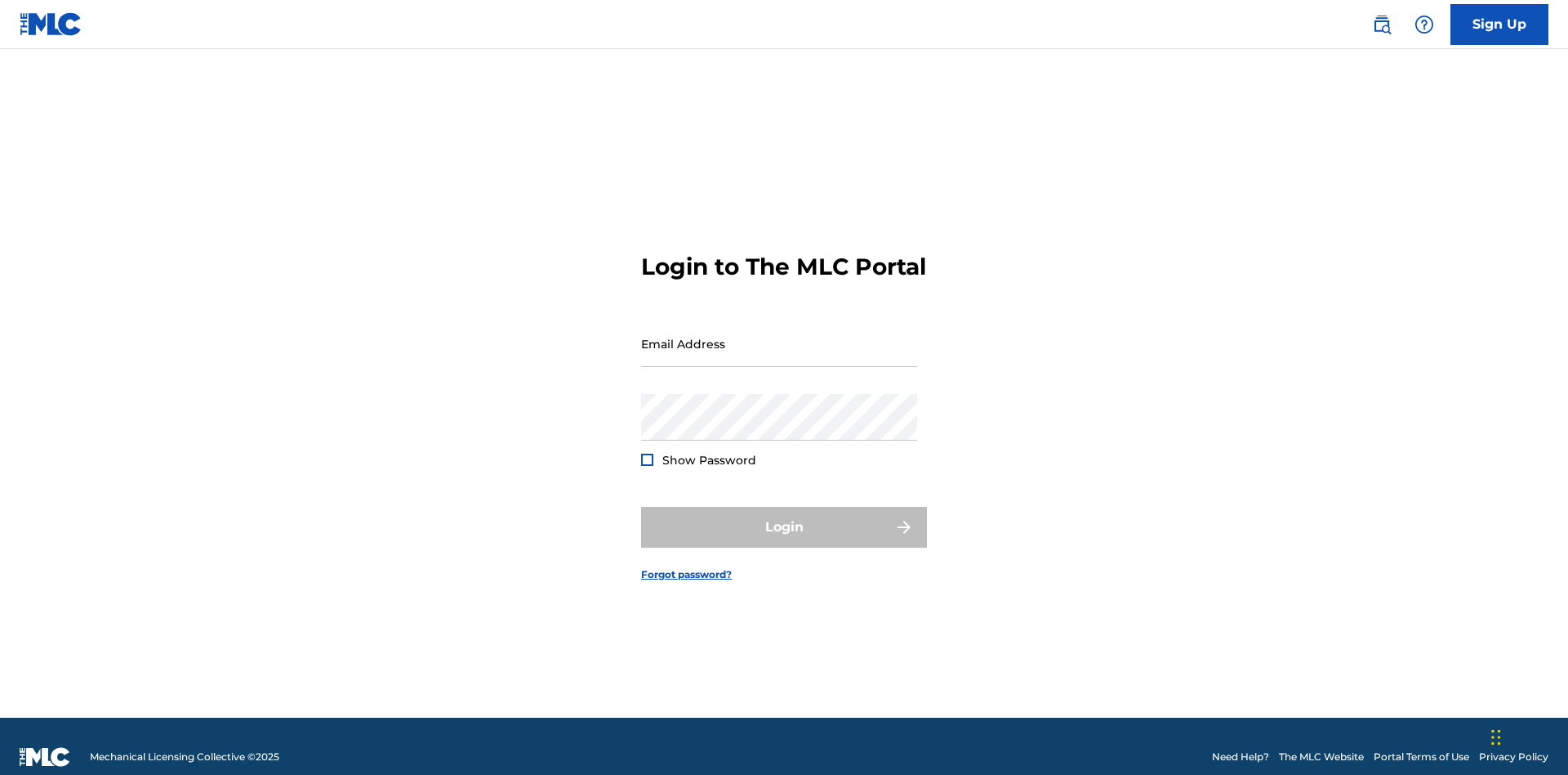
scroll to position [21, 0]
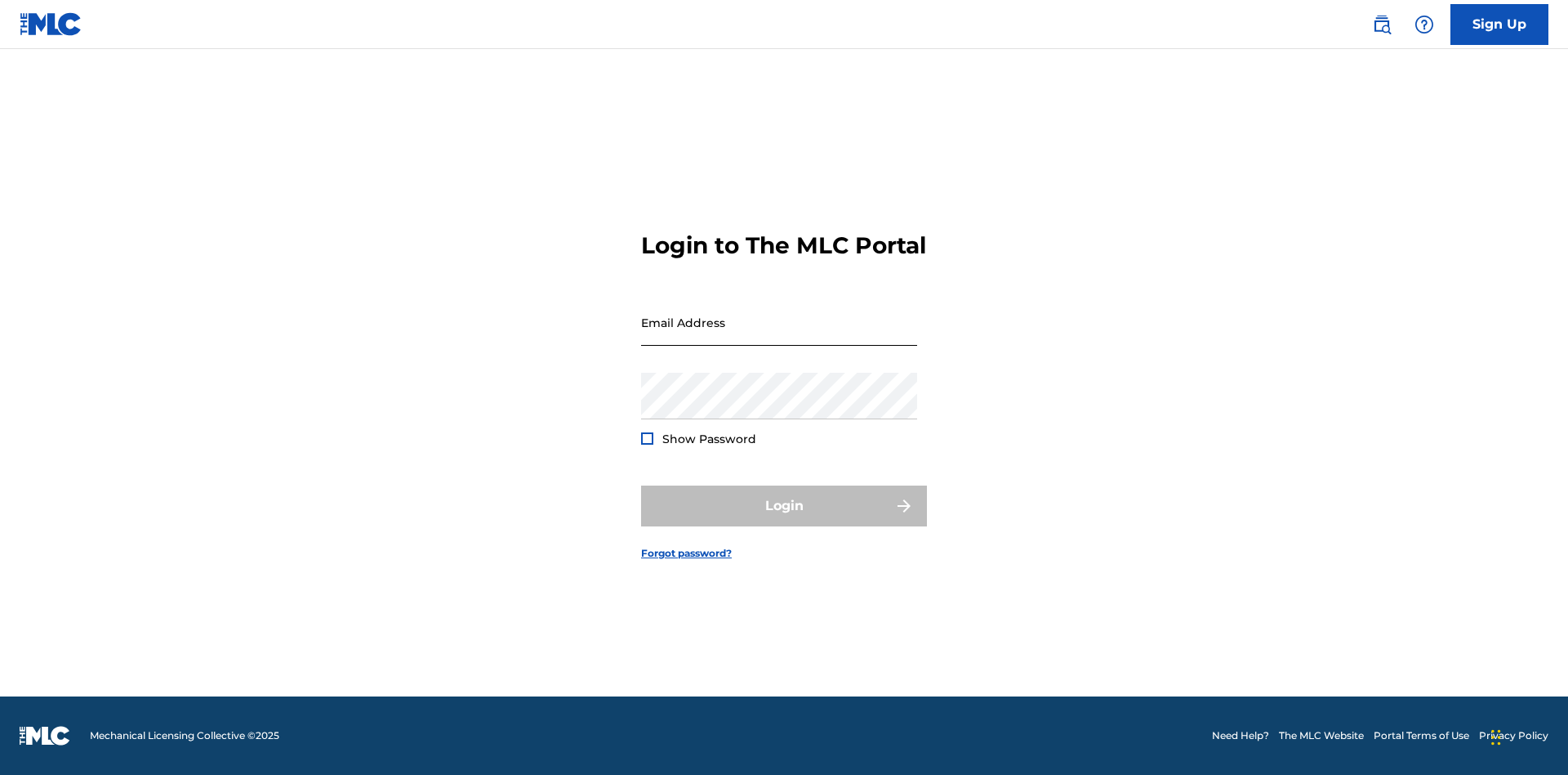
click at [779, 336] on input "Email Address" at bounding box center [779, 322] width 276 height 47
type input "[EMAIL_ADDRESS][DOMAIN_NAME]"
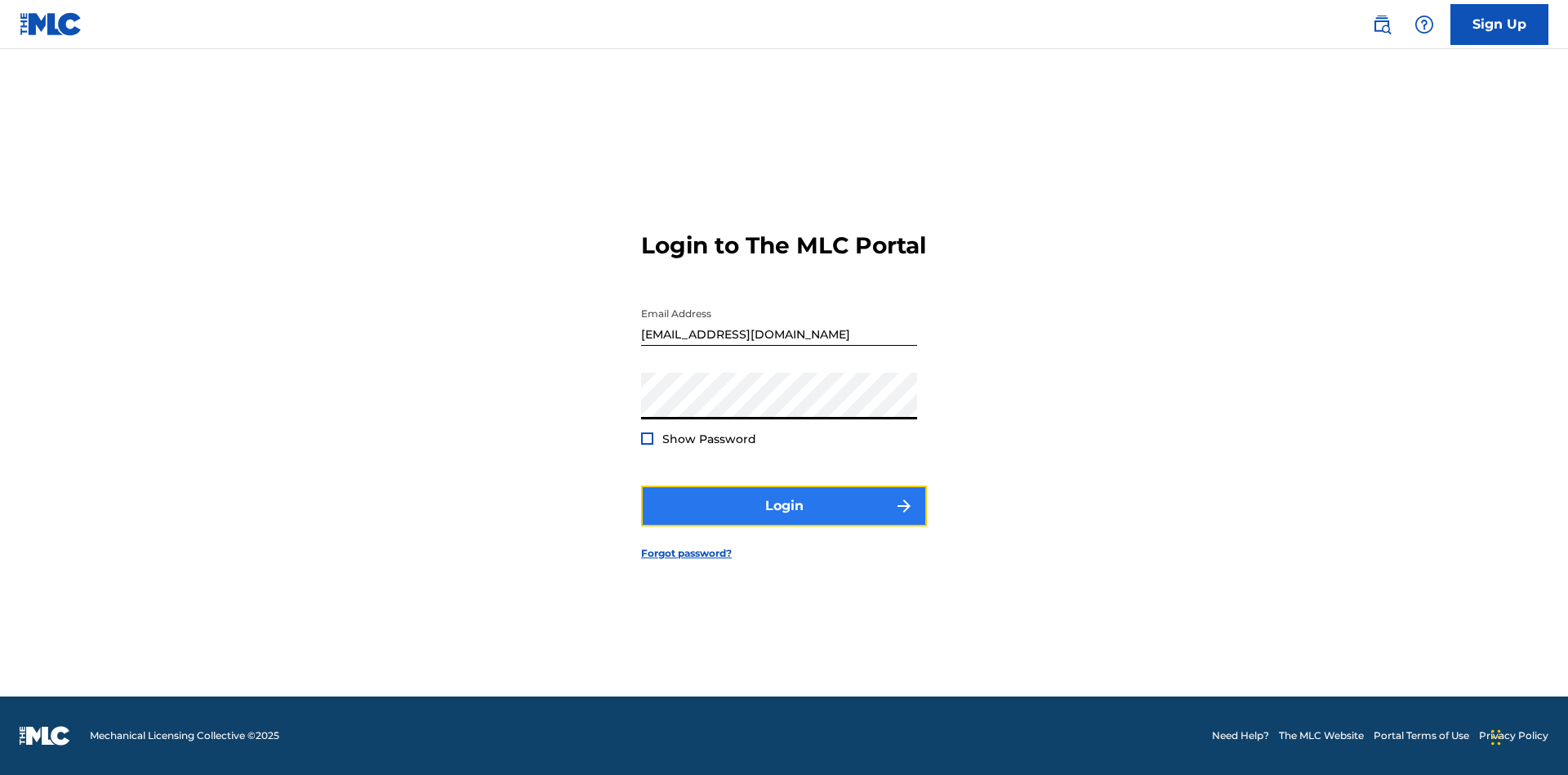
click at [784, 520] on button "Login" at bounding box center [784, 506] width 286 height 41
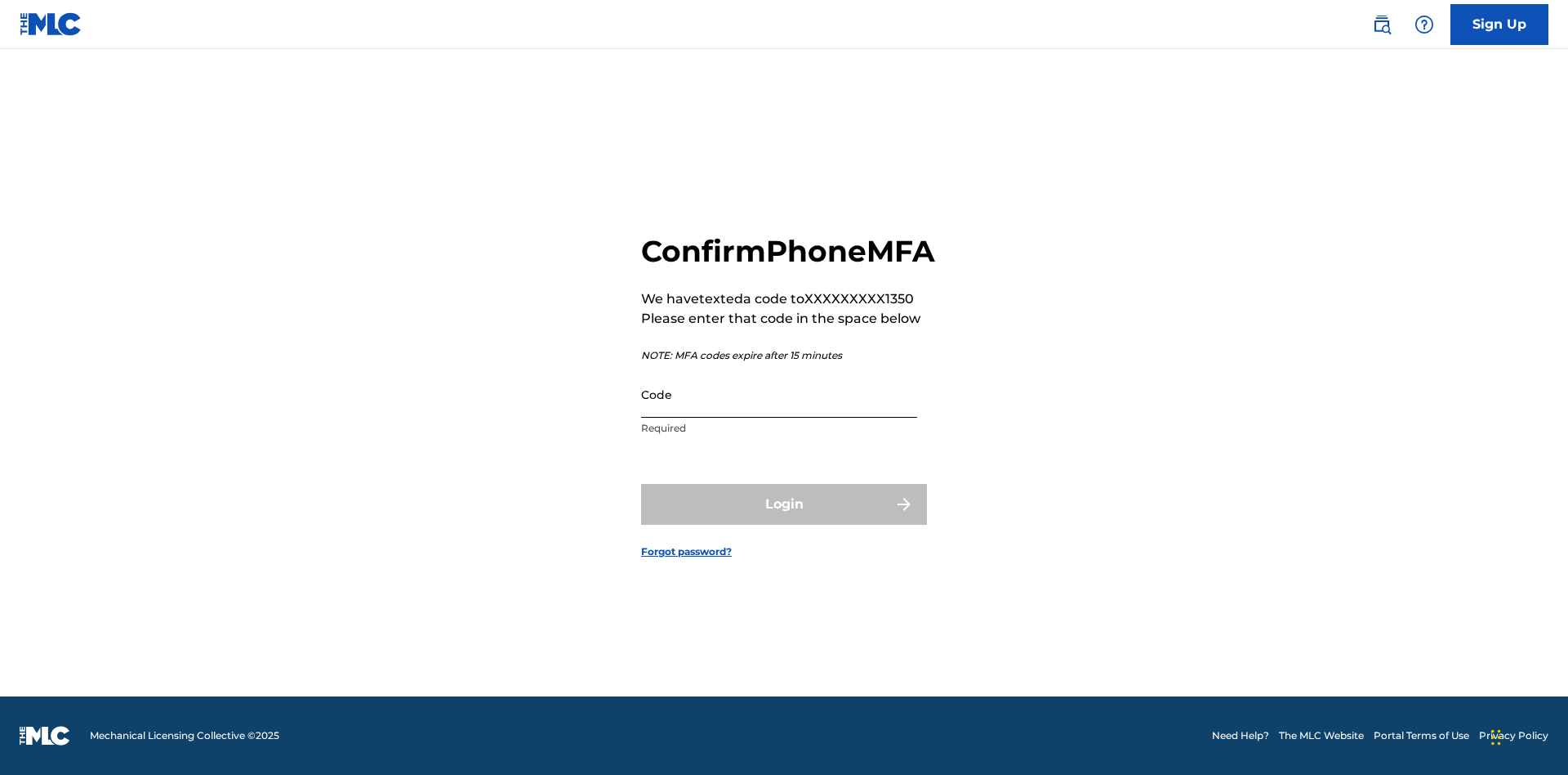
click at [779, 412] on input "Code" at bounding box center [779, 395] width 276 height 47
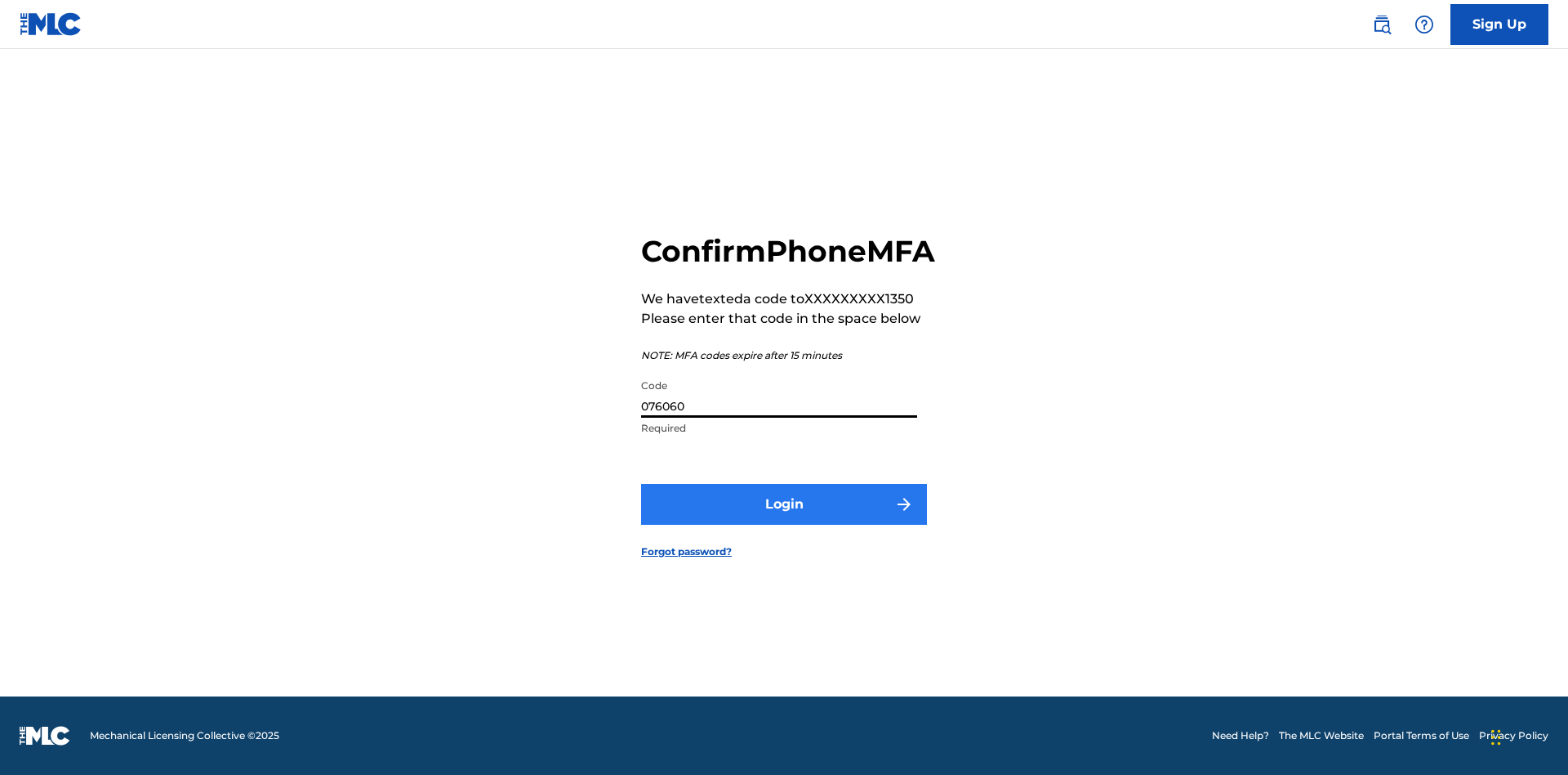
type input "076060"
click at [784, 522] on button "Login" at bounding box center [784, 505] width 286 height 41
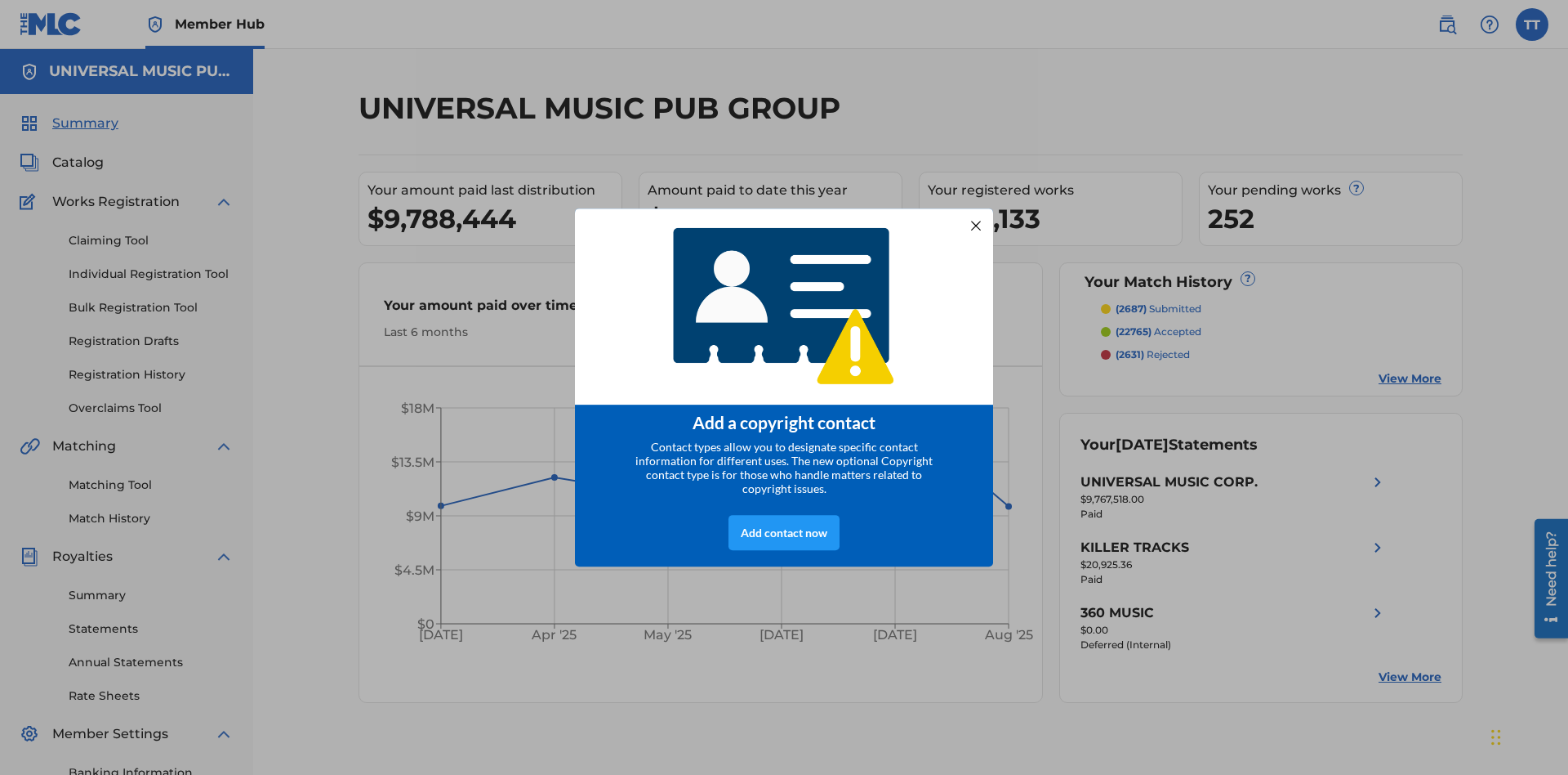
click at [976, 220] on div at bounding box center [976, 226] width 21 height 21
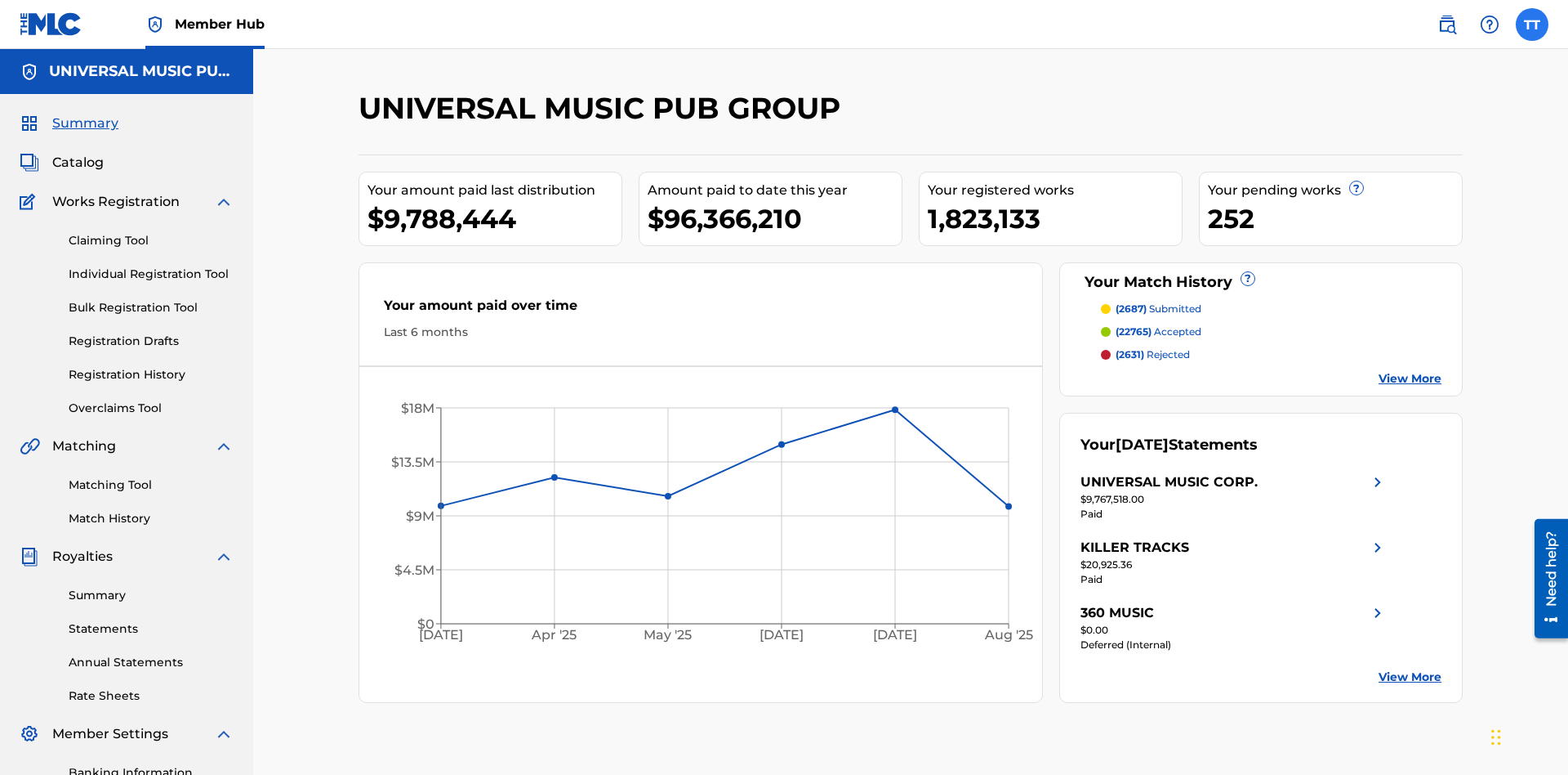
click at [1532, 23] on label at bounding box center [1532, 24] width 33 height 33
click at [1532, 24] on input "TT Test2025.09.30.01.53.44 Test2025.09.30.01.53.44 de9a4f3d-5c34-49b6-a710-697f…" at bounding box center [1532, 24] width 0 height 0
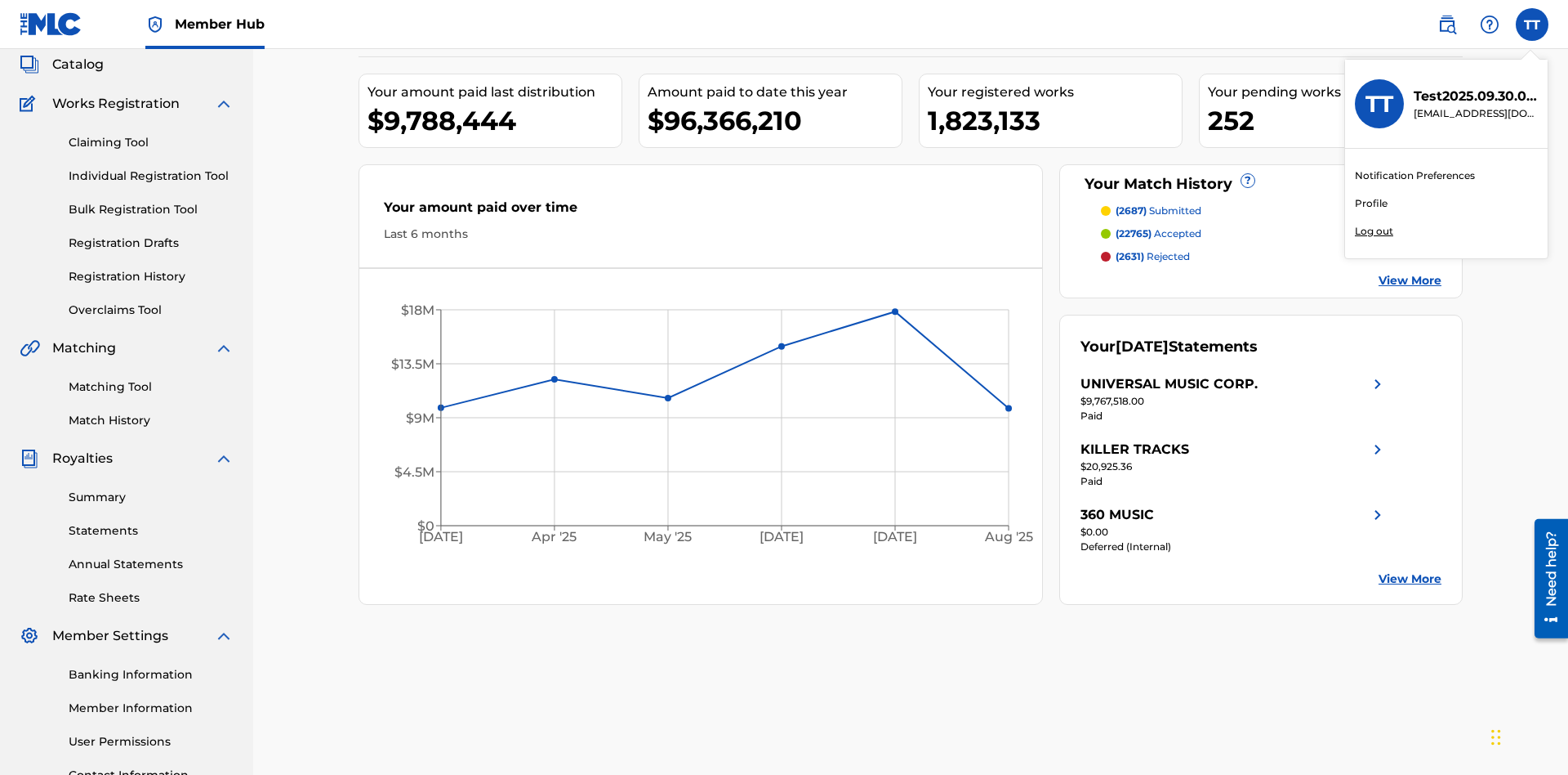
click at [1370, 203] on link "Profile" at bounding box center [1371, 203] width 33 height 14
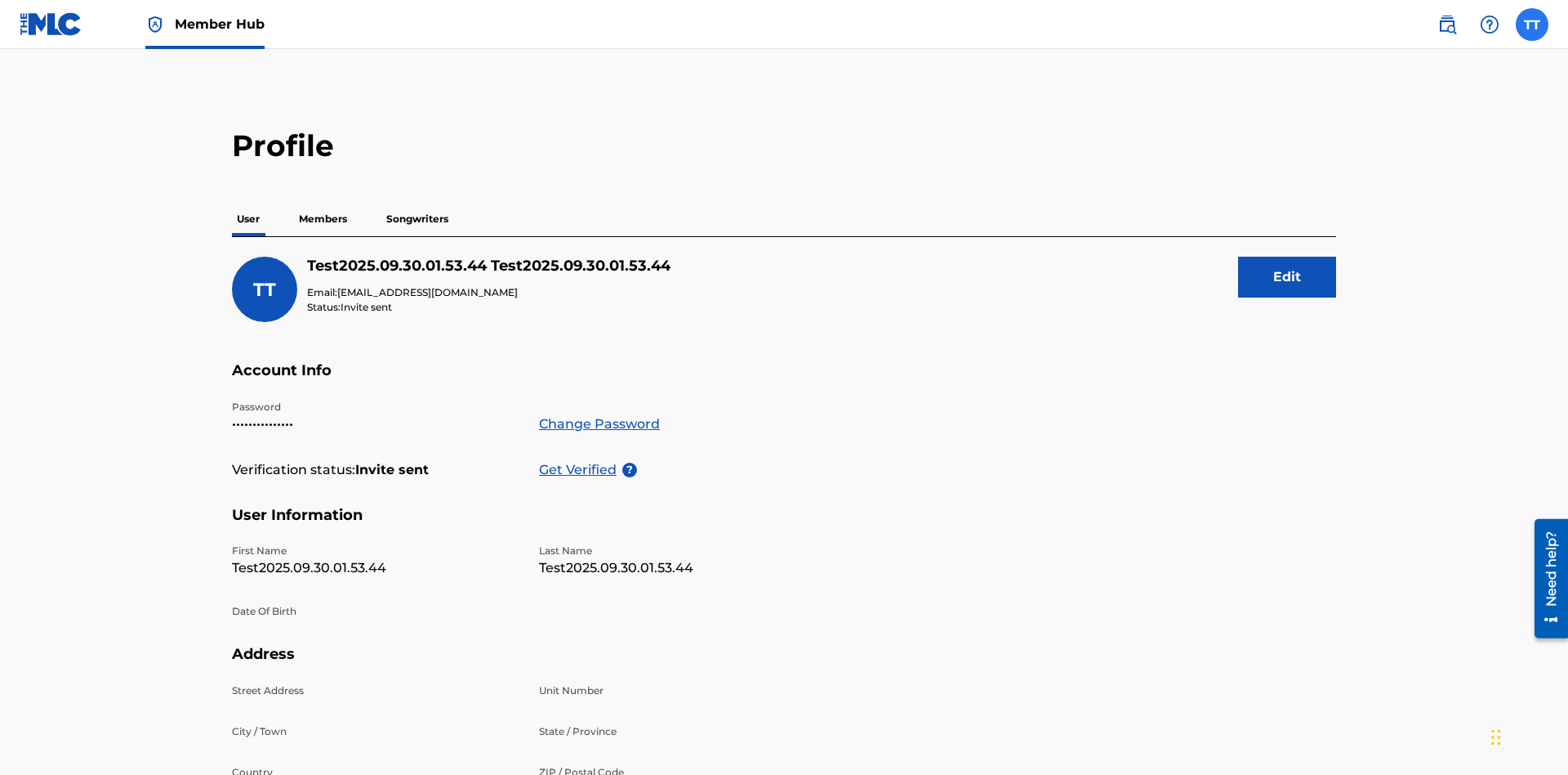
scroll to position [104, 0]
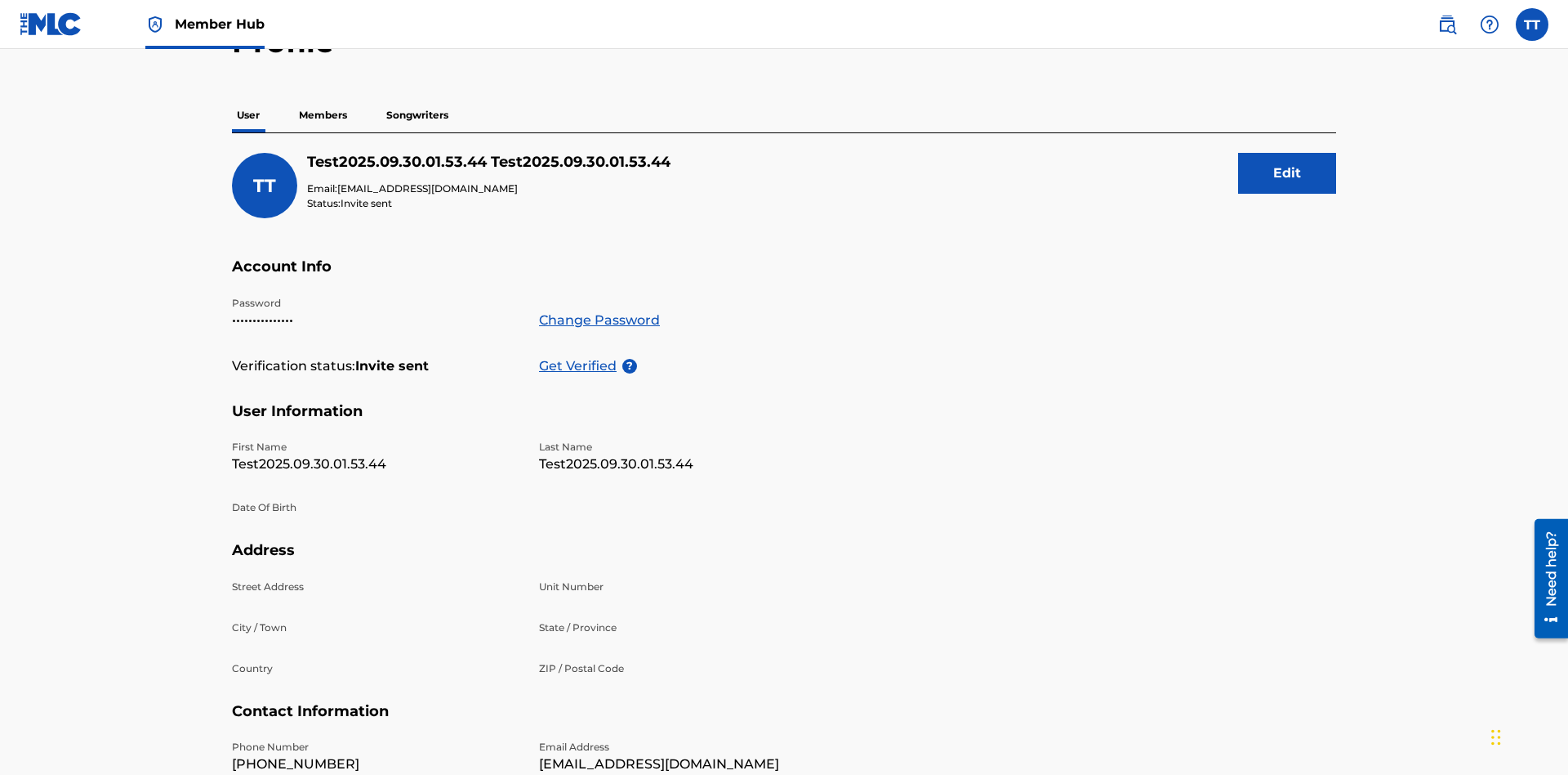
click at [324, 115] on p "Members" at bounding box center [323, 115] width 58 height 34
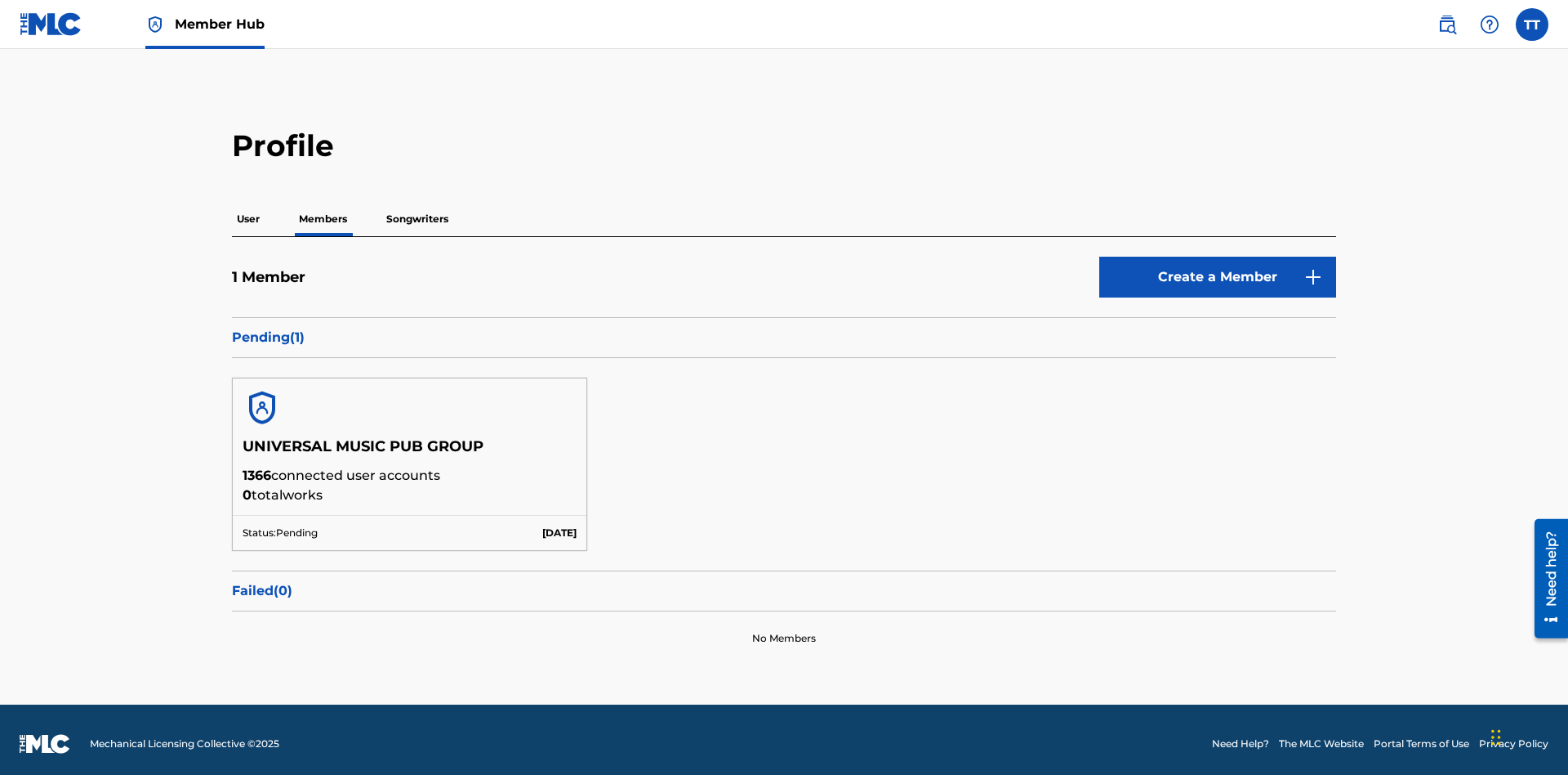
scroll to position [8, 0]
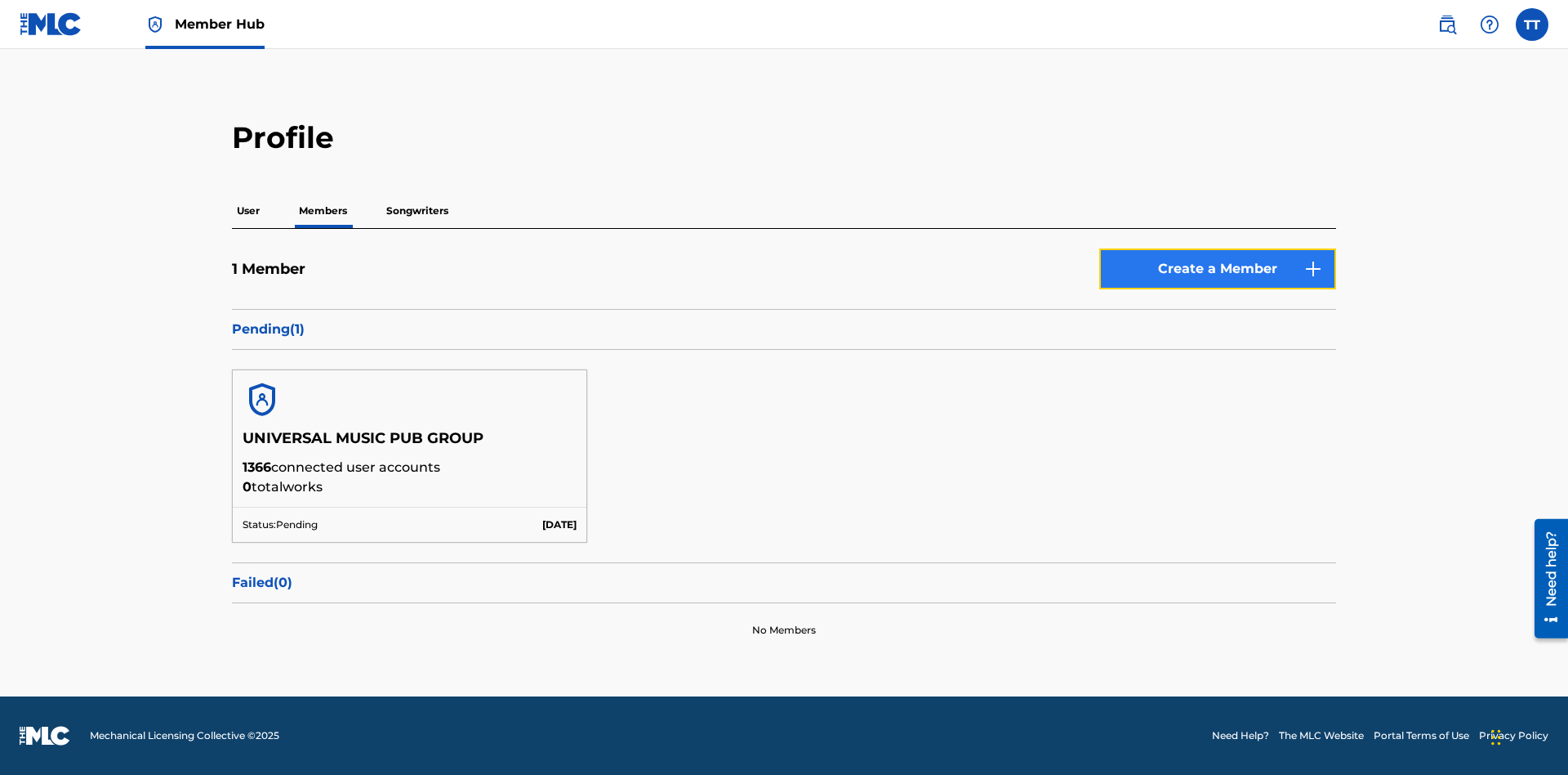
click at [1217, 268] on button "Create a Member" at bounding box center [1217, 269] width 237 height 41
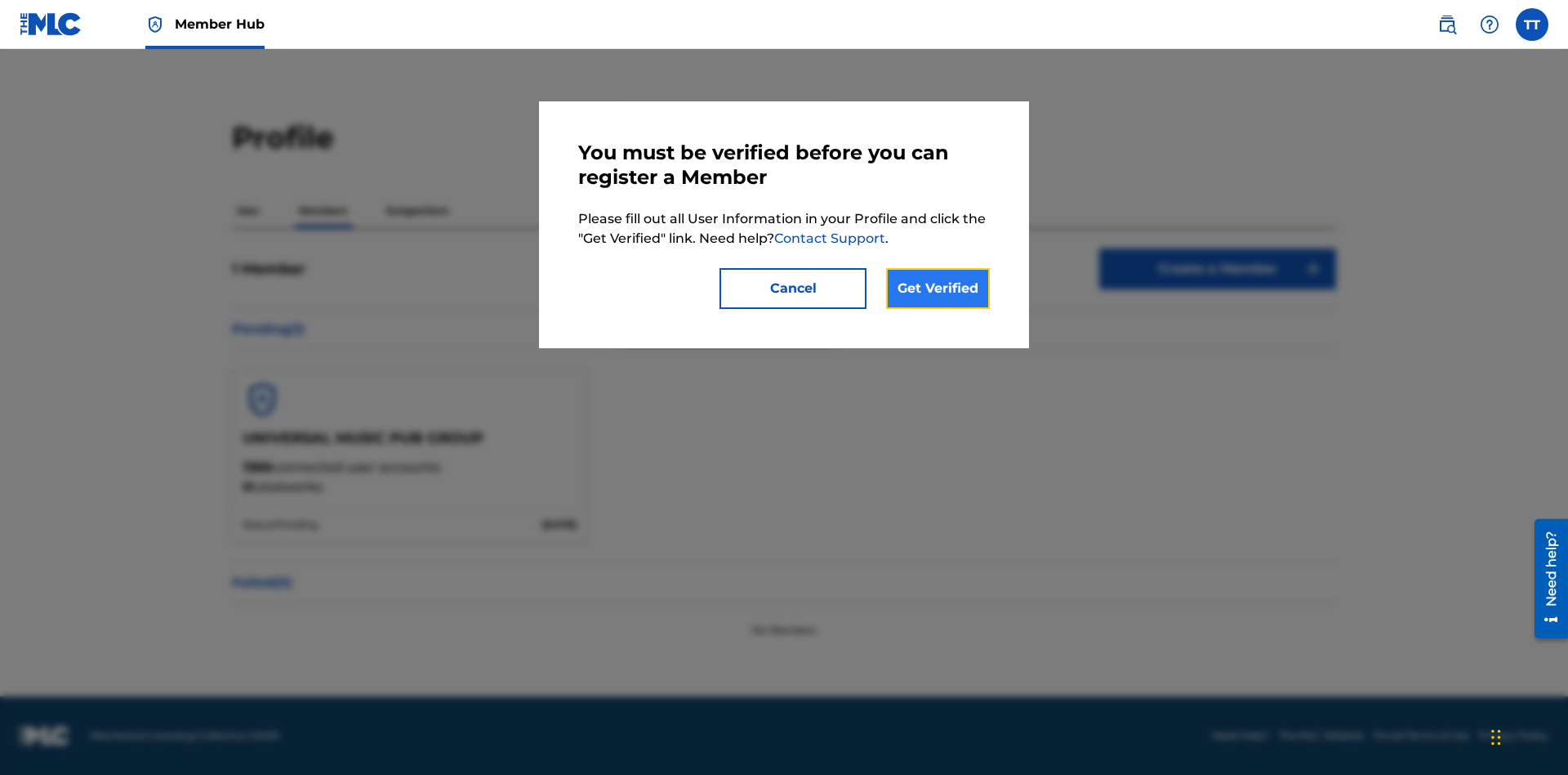
click at [937, 288] on link "Get Verified" at bounding box center [938, 288] width 104 height 41
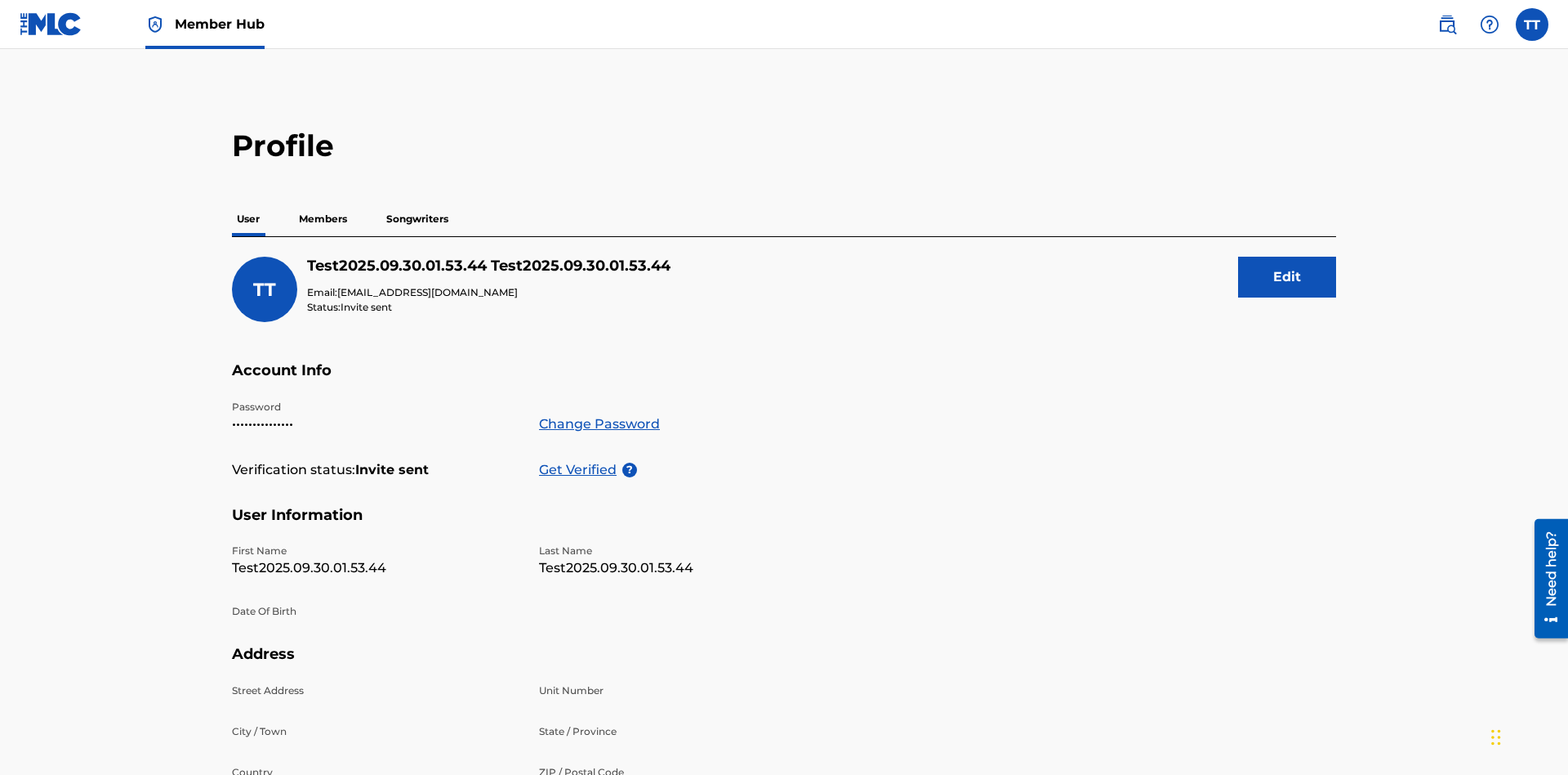
scroll to position [267, 0]
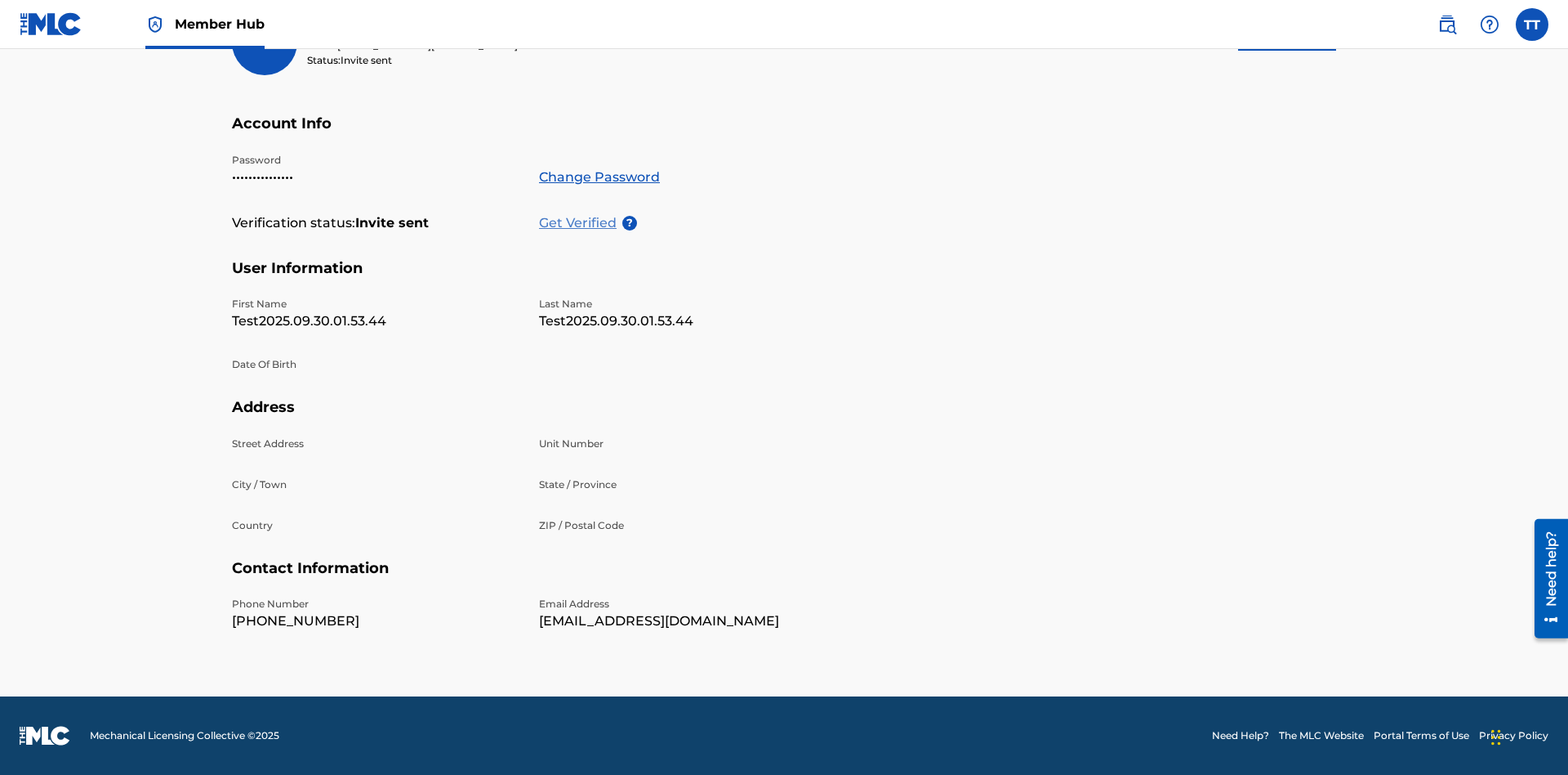
click at [581, 213] on p "Get Verified" at bounding box center [581, 223] width 83 height 20
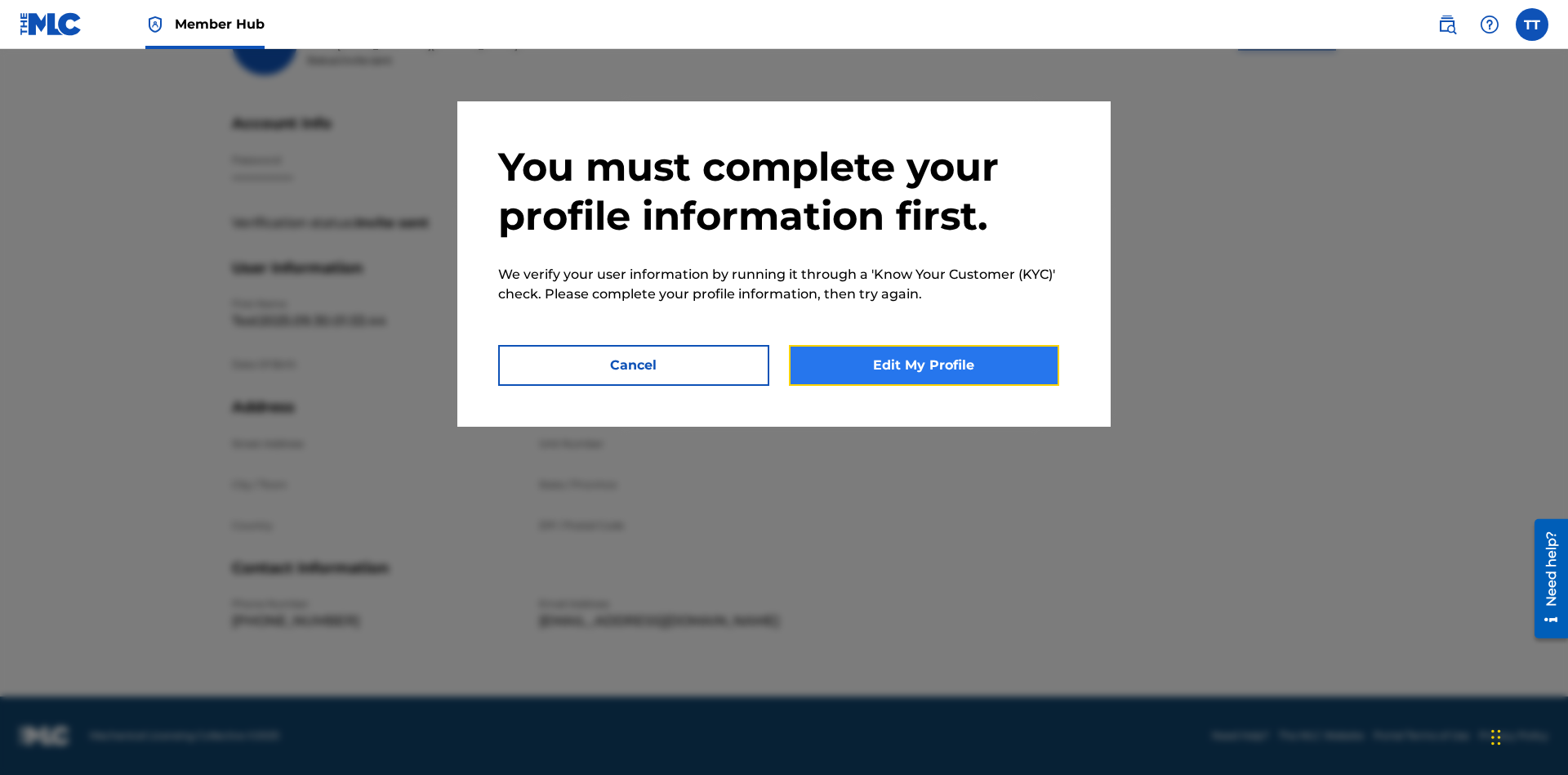
click at [924, 365] on button "Edit My Profile" at bounding box center [924, 365] width 271 height 41
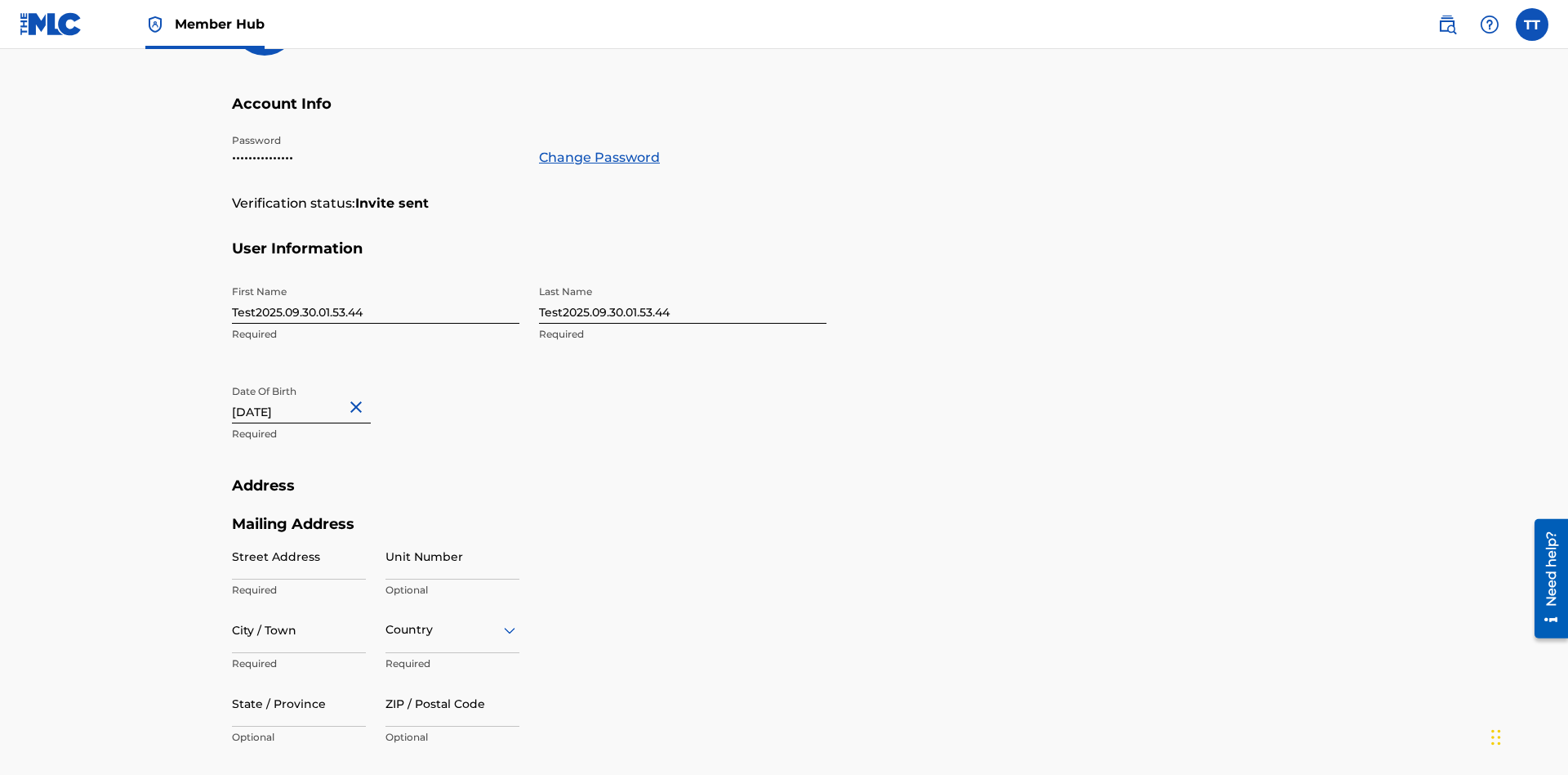
scroll to position [446, 0]
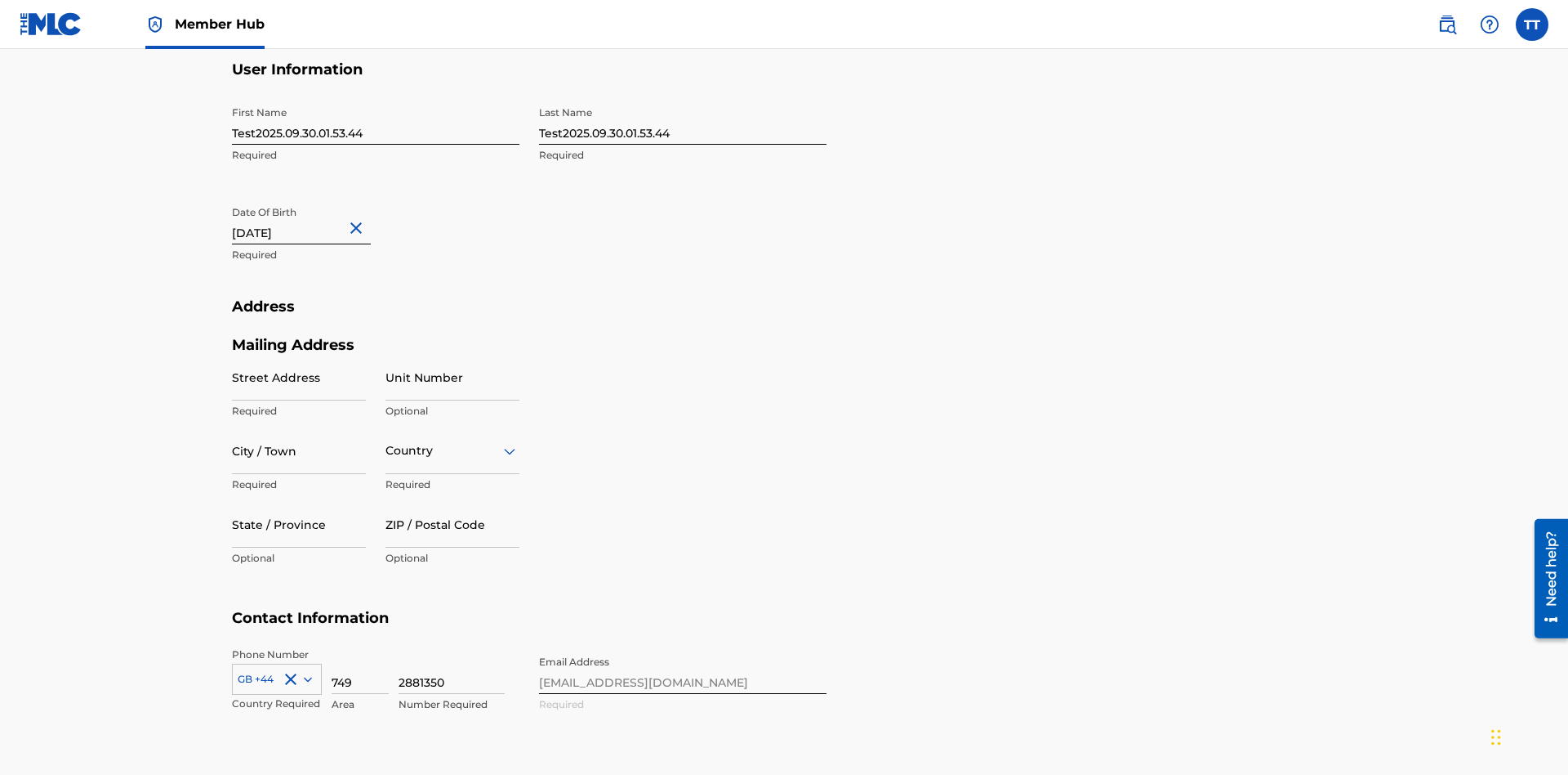
click at [376, 121] on input "Test2025.09.30.01.53.44" at bounding box center [375, 122] width 287 height 47
type input "Test2025.09.30.01.53.44Krystal"
click at [682, 121] on input "Test2025.09.30.01.53.44" at bounding box center [682, 122] width 287 height 47
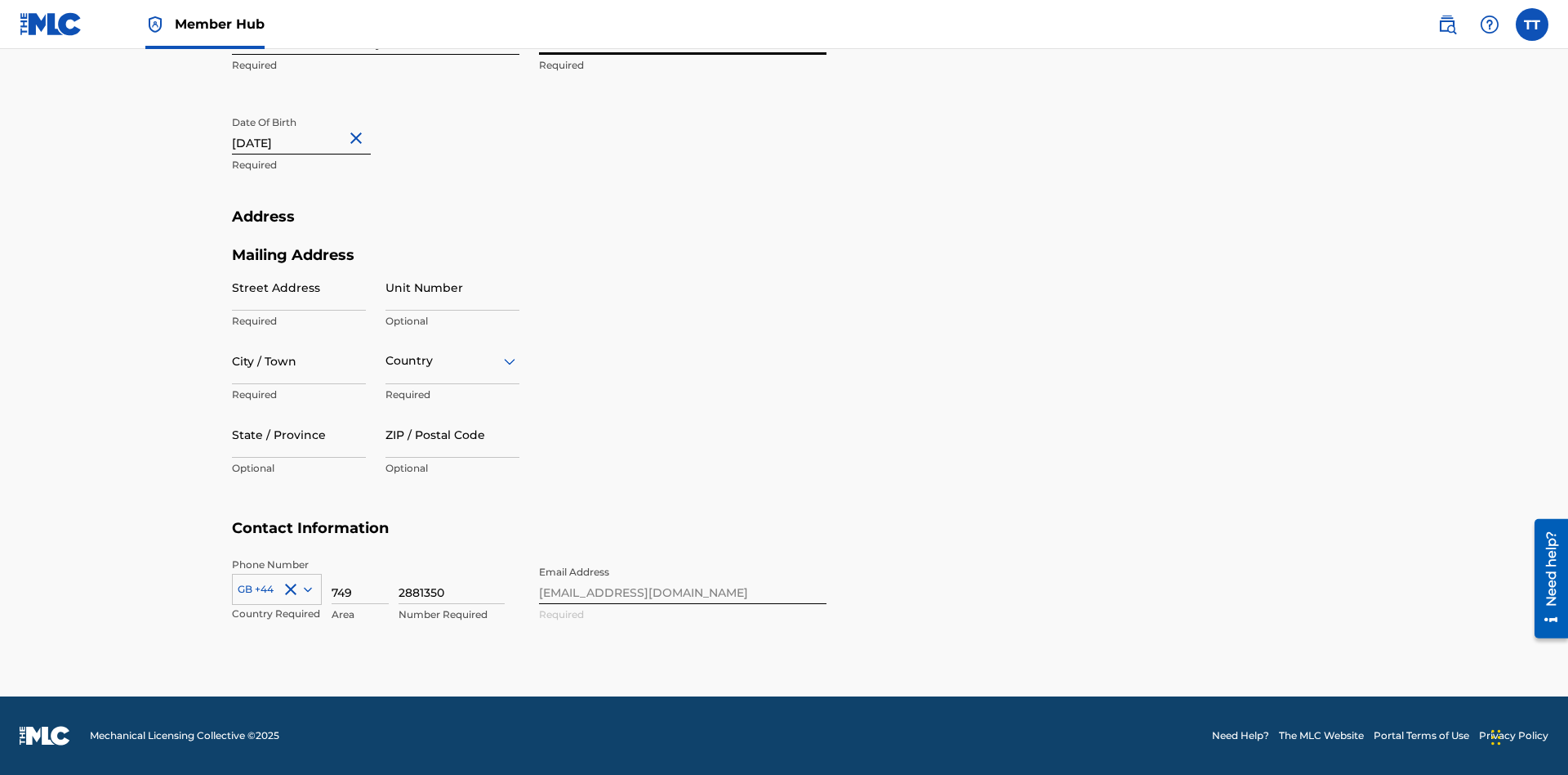
type input "Test2025.09.30.01.53.44Ribble"
click at [315, 132] on input "September 30 2012" at bounding box center [301, 132] width 139 height 47
select select "8"
select select "2012"
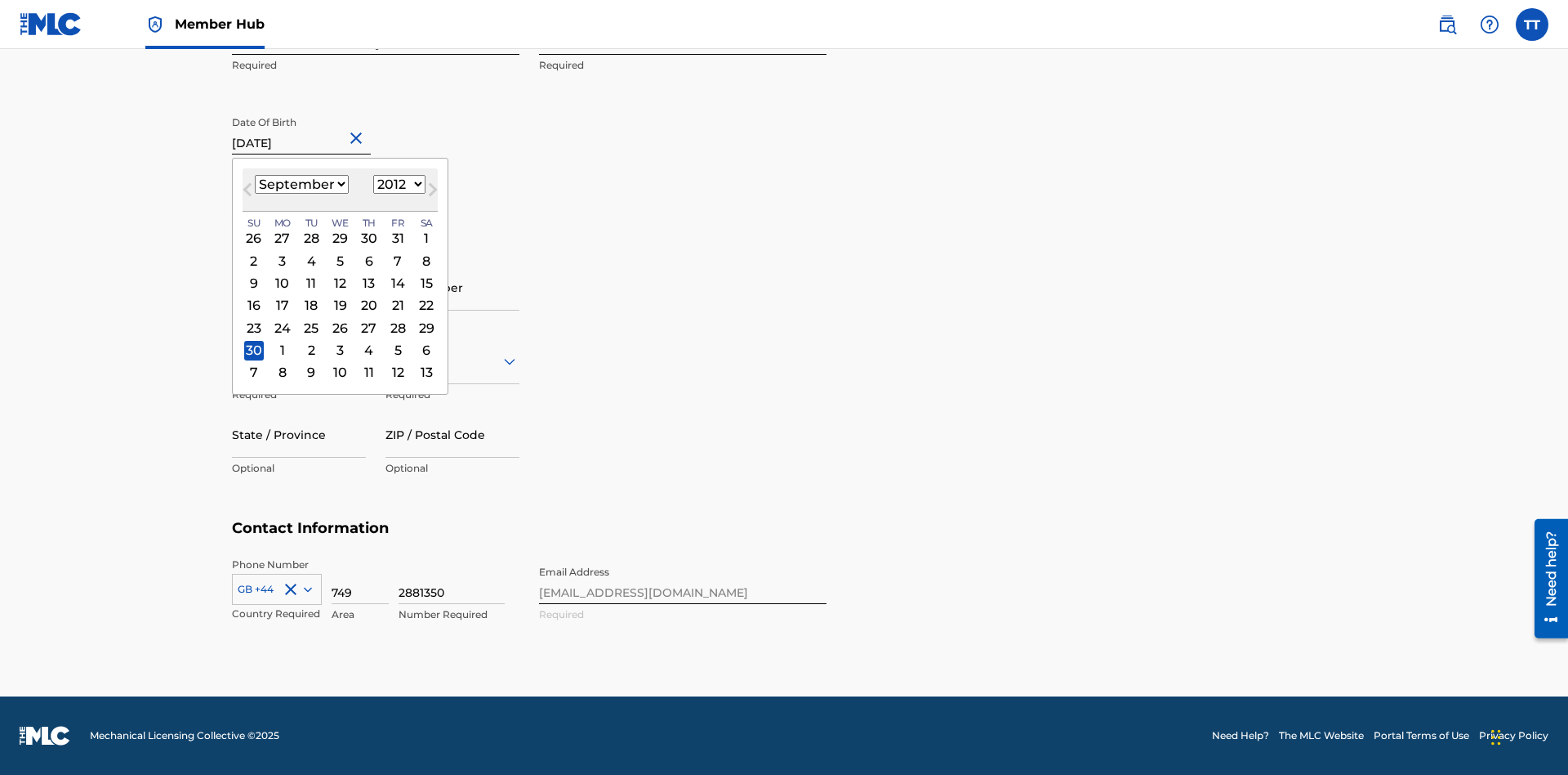
click at [301, 184] on select "January February March April May June July August September October November De…" at bounding box center [301, 183] width 94 height 19
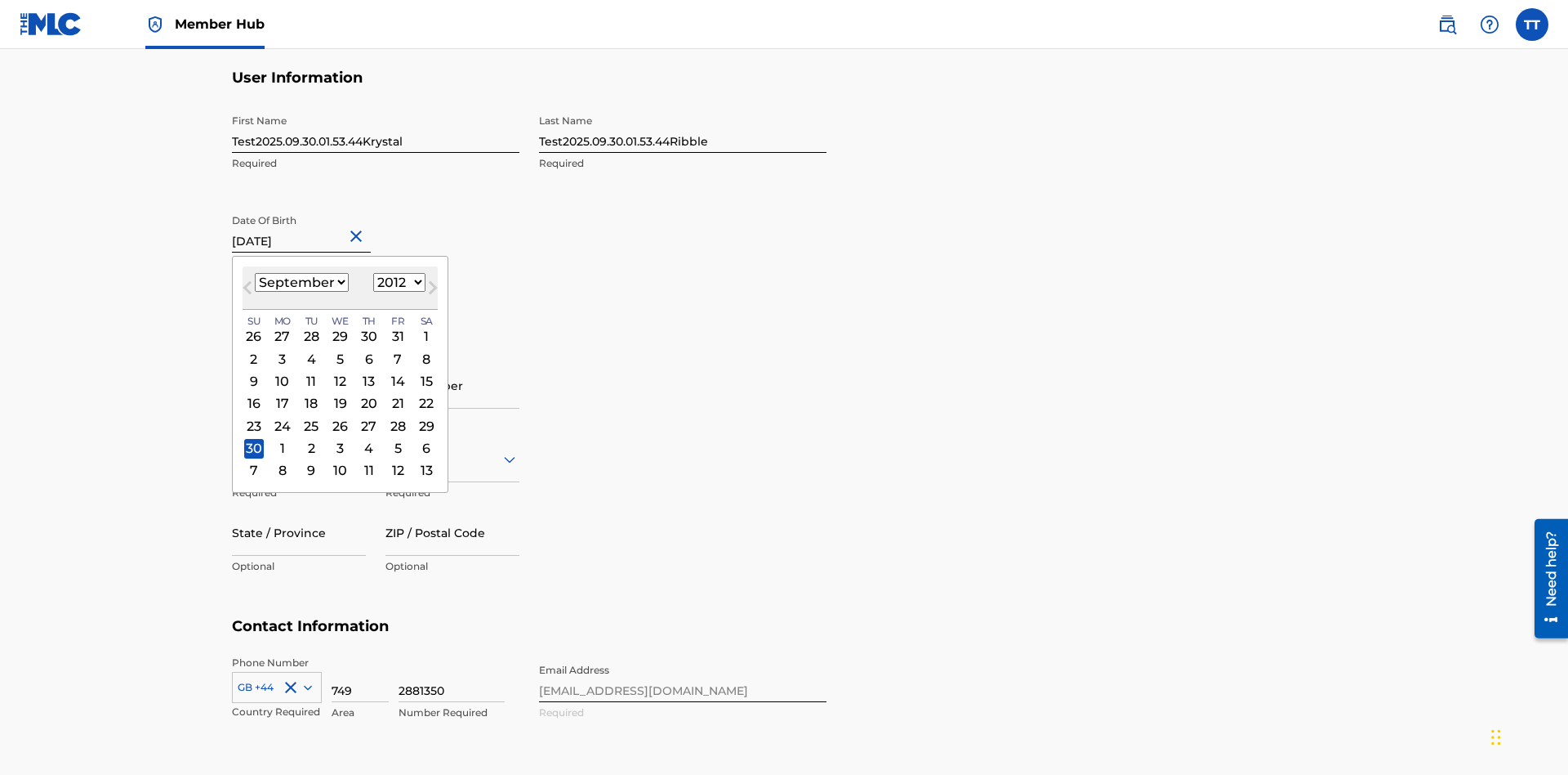
select select "0"
click at [397, 283] on select "1900 1901 1902 1903 1904 1905 1906 1907 1908 1909 1910 1911 1912 1913 1914 1915…" at bounding box center [399, 282] width 52 height 19
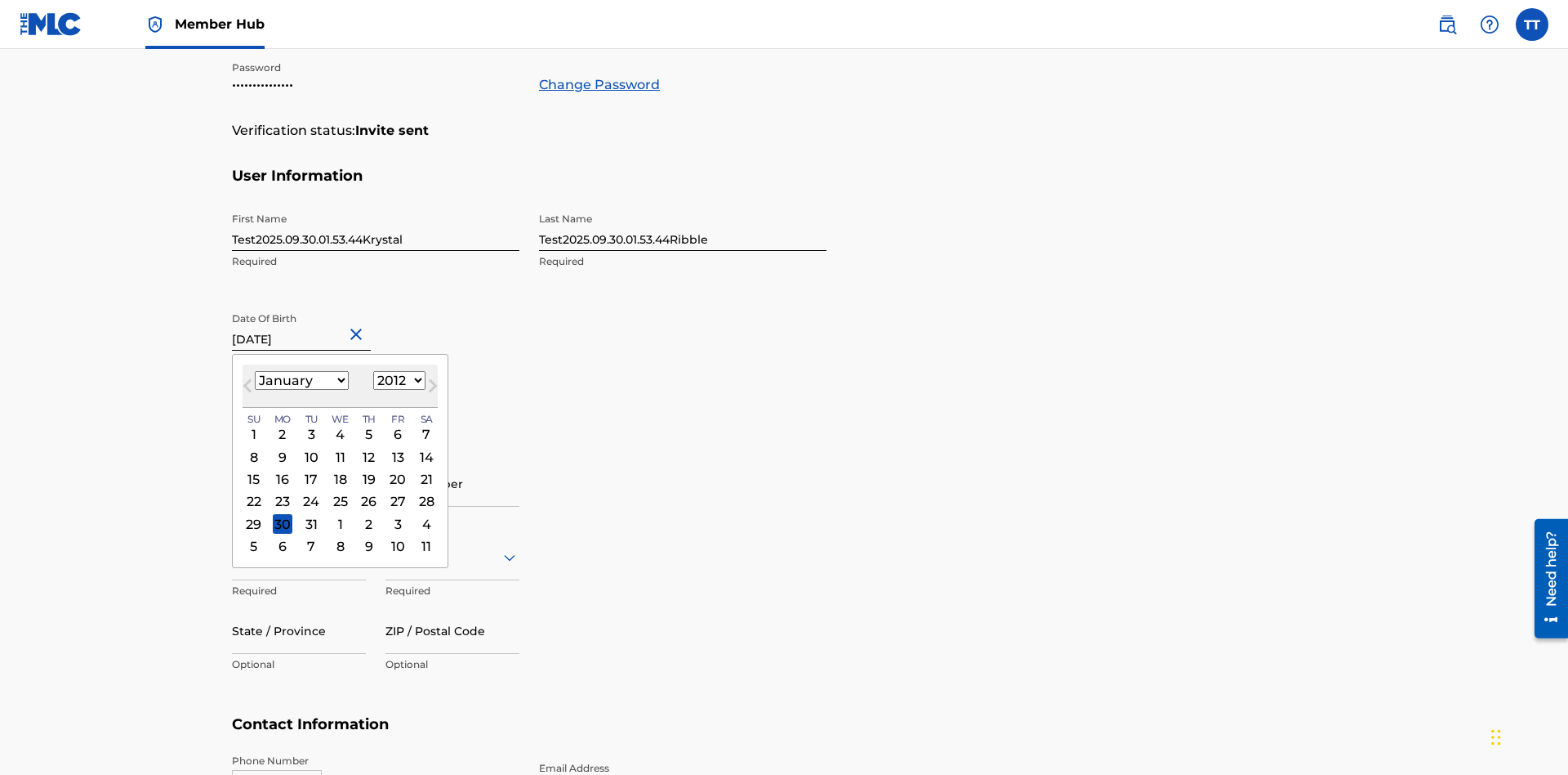
select select "1985"
click at [397, 380] on select "1900 1901 1902 1903 1904 1905 1906 1907 1908 1909 1910 1911 1912 1913 1914 1915…" at bounding box center [399, 380] width 52 height 19
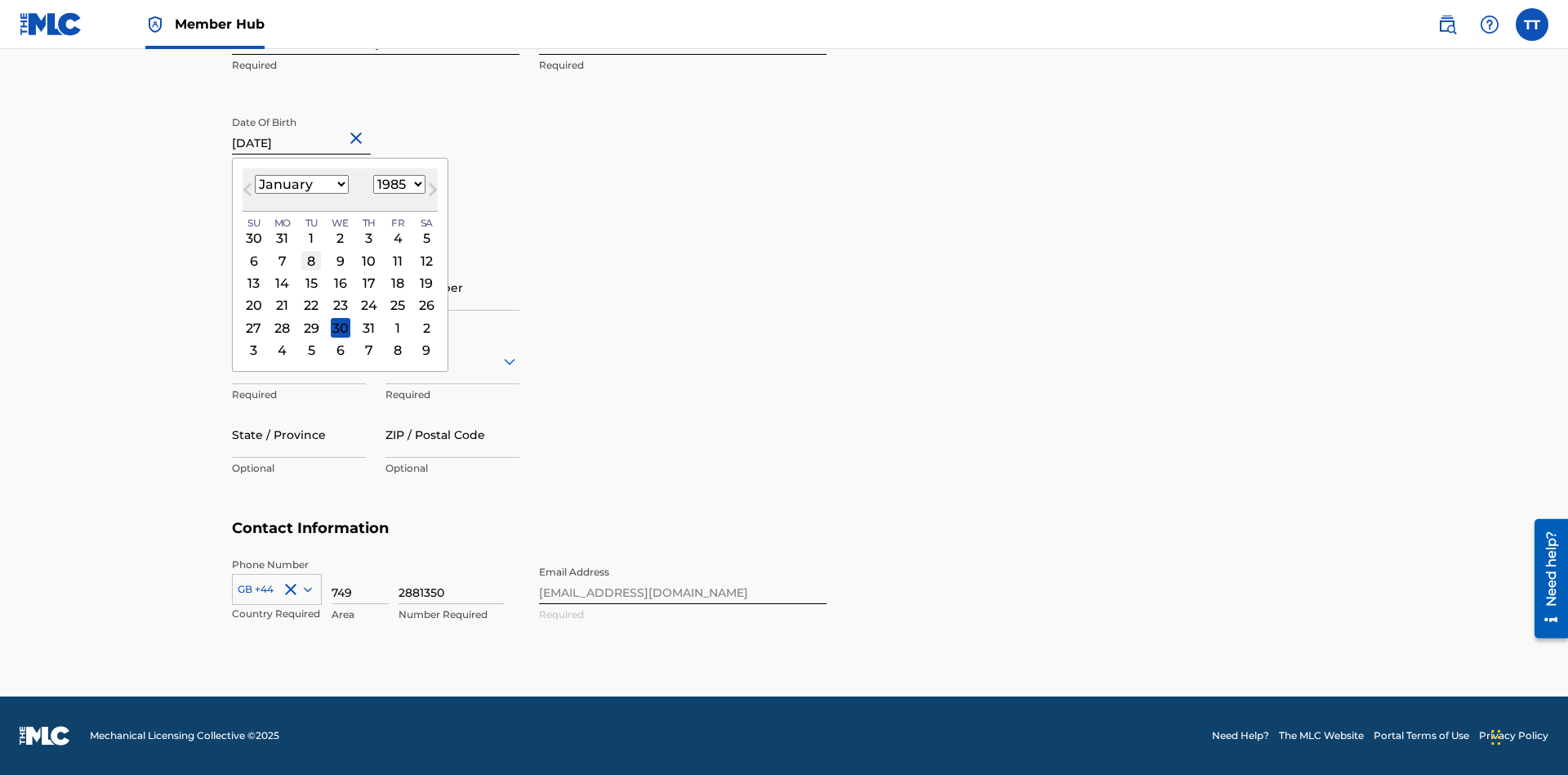
click at [310, 260] on div "8" at bounding box center [311, 260] width 20 height 20
type input "January 8 1985"
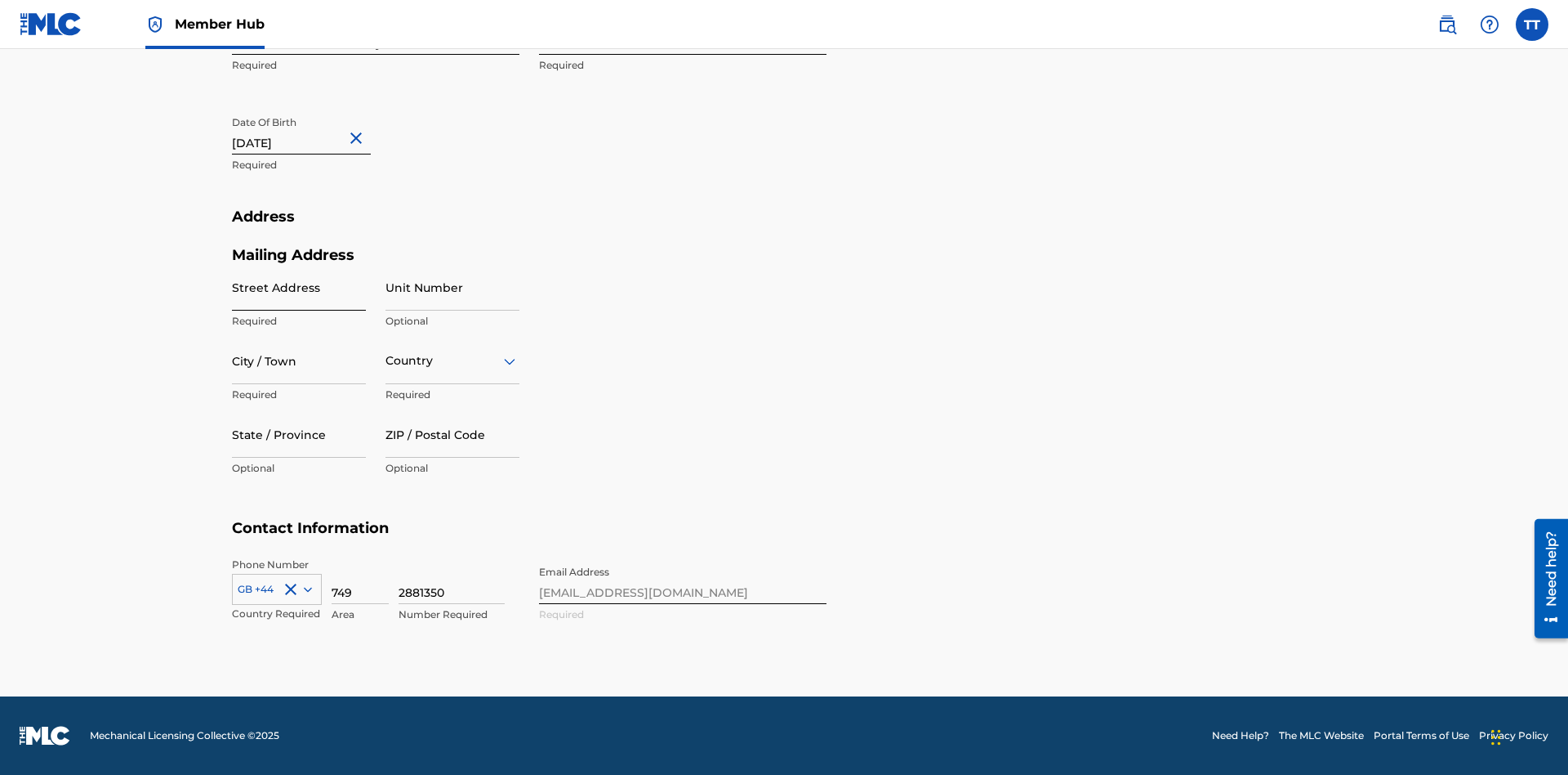
click at [299, 286] on input "Street Address" at bounding box center [299, 287] width 134 height 47
type input "9909 Elks Run Rd"
click at [299, 361] on input "City / Town" at bounding box center [299, 361] width 134 height 47
type input "Roseville"
click at [386, 361] on input "text" at bounding box center [387, 361] width 4 height 17
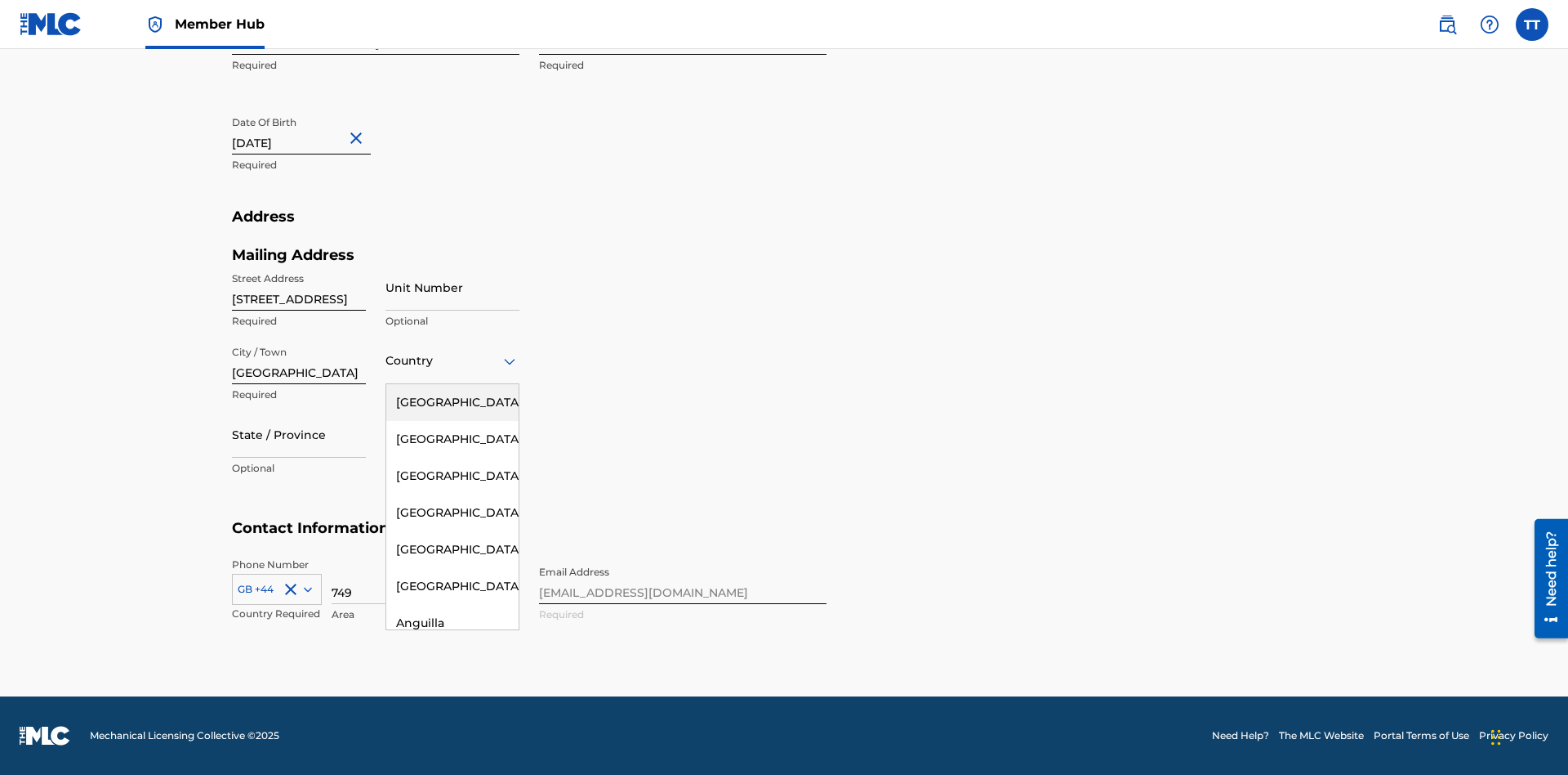
click at [453, 402] on div "United States" at bounding box center [453, 402] width 132 height 37
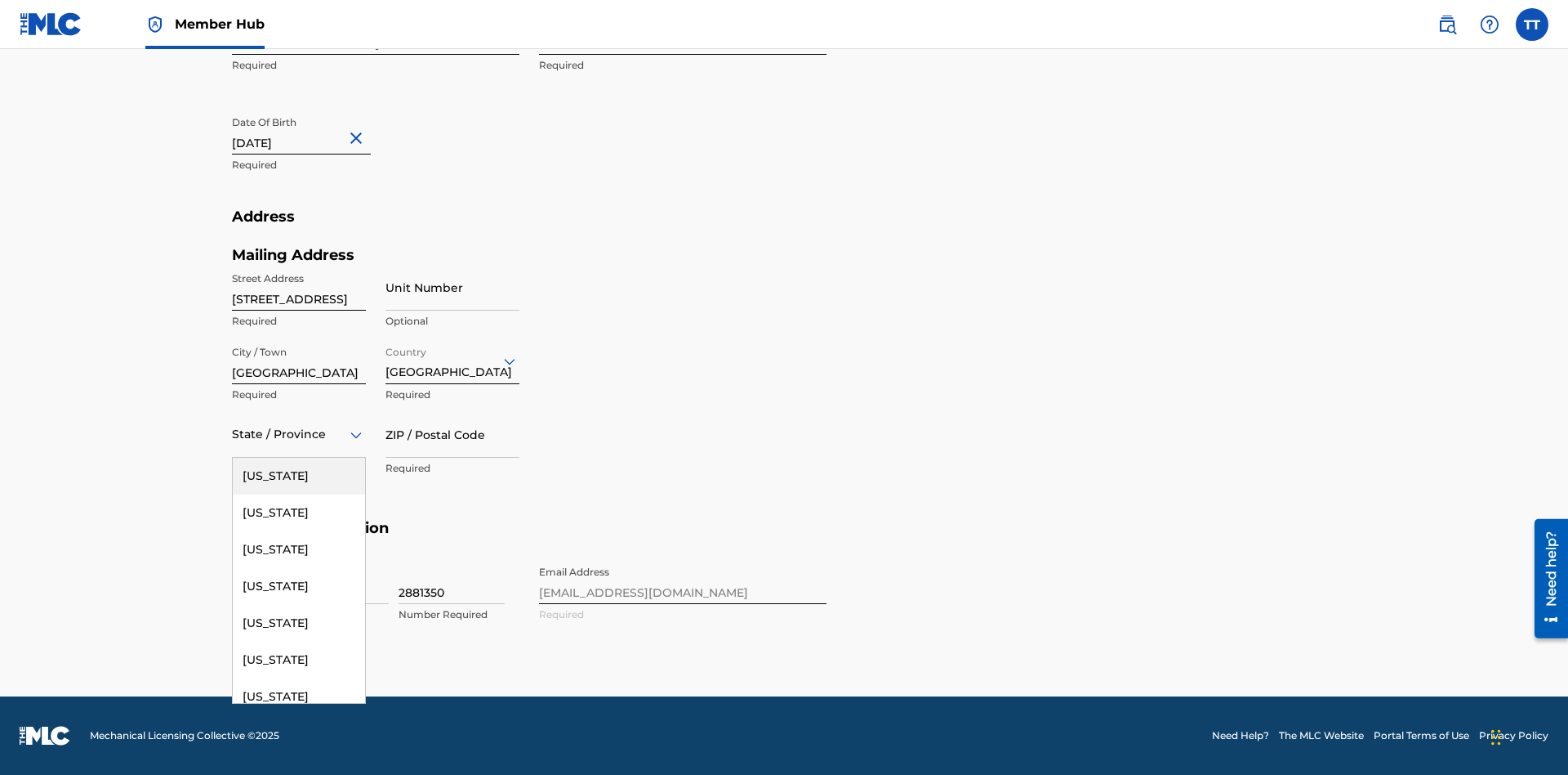
click at [453, 434] on input "ZIP / Postal Code" at bounding box center [453, 434] width 134 height 47
type input "43777"
click at [305, 588] on icon at bounding box center [308, 589] width 8 height 4
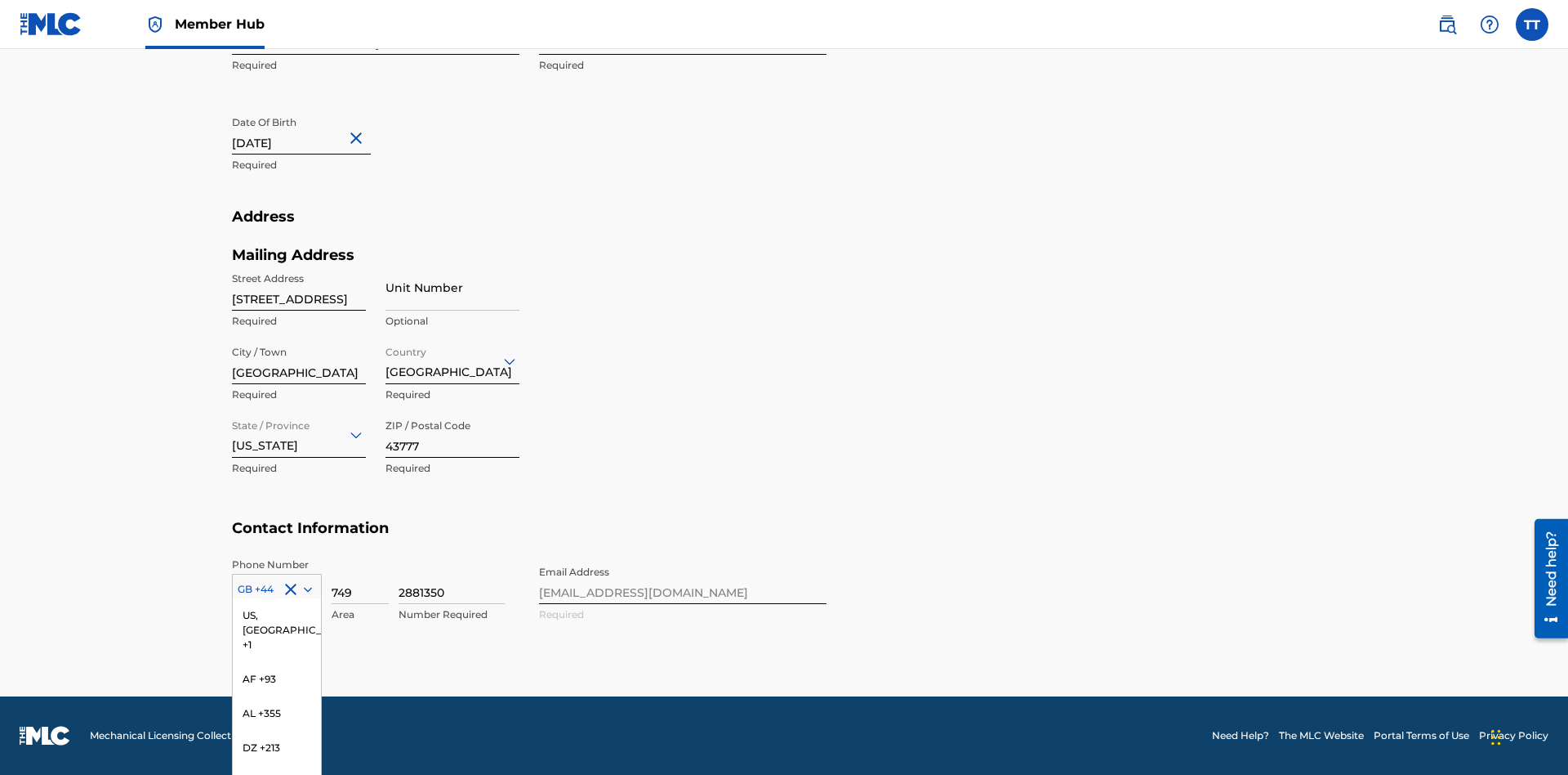
click at [277, 662] on div "US, CA +1" at bounding box center [276, 629] width 89 height 64
click at [360, 580] on input "749" at bounding box center [360, 581] width 57 height 47
type input "740"
click at [452, 580] on input "2881350" at bounding box center [452, 581] width 106 height 47
type input "8086351"
